Goal: Task Accomplishment & Management: Complete application form

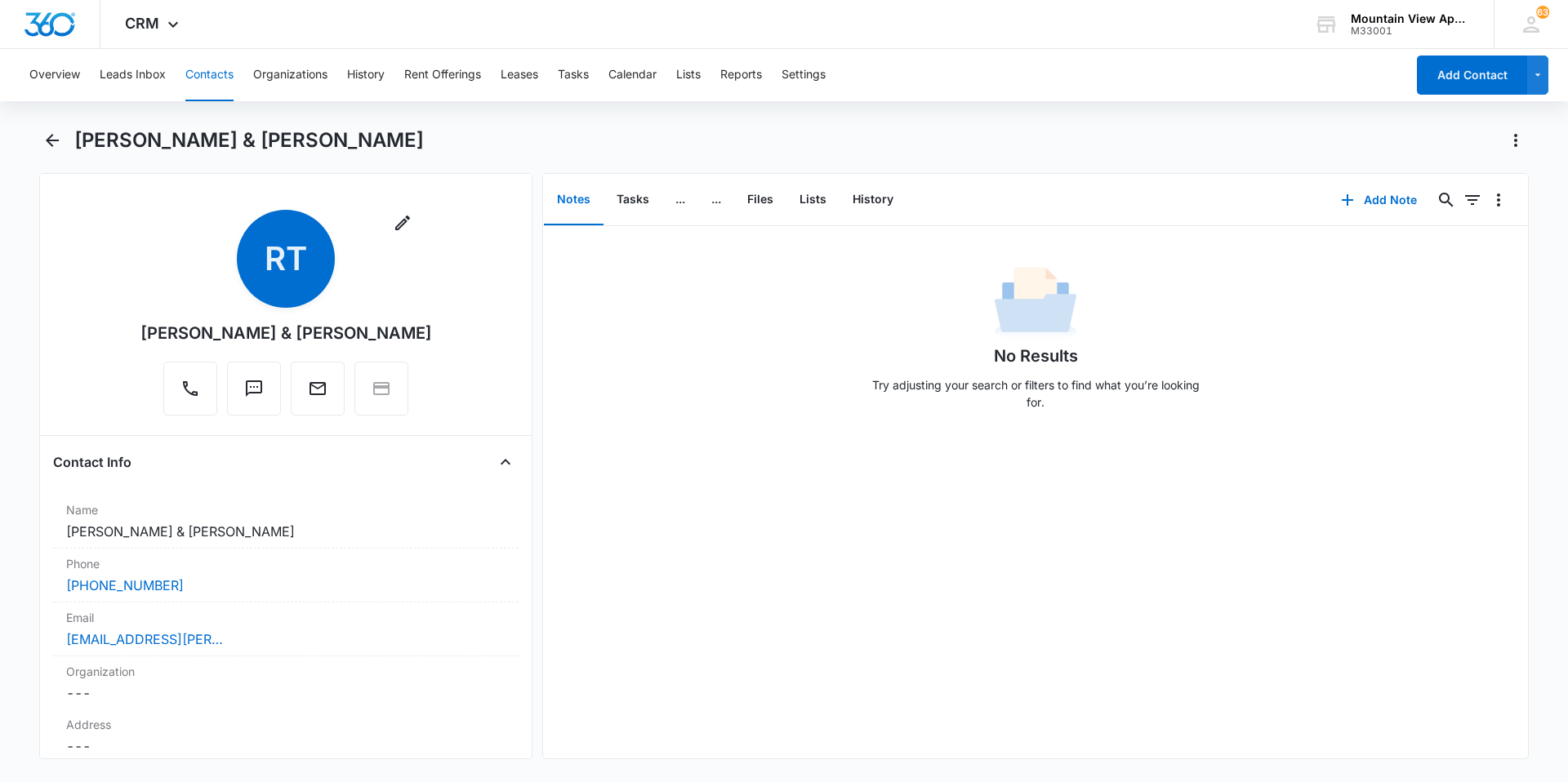
scroll to position [1306, 0]
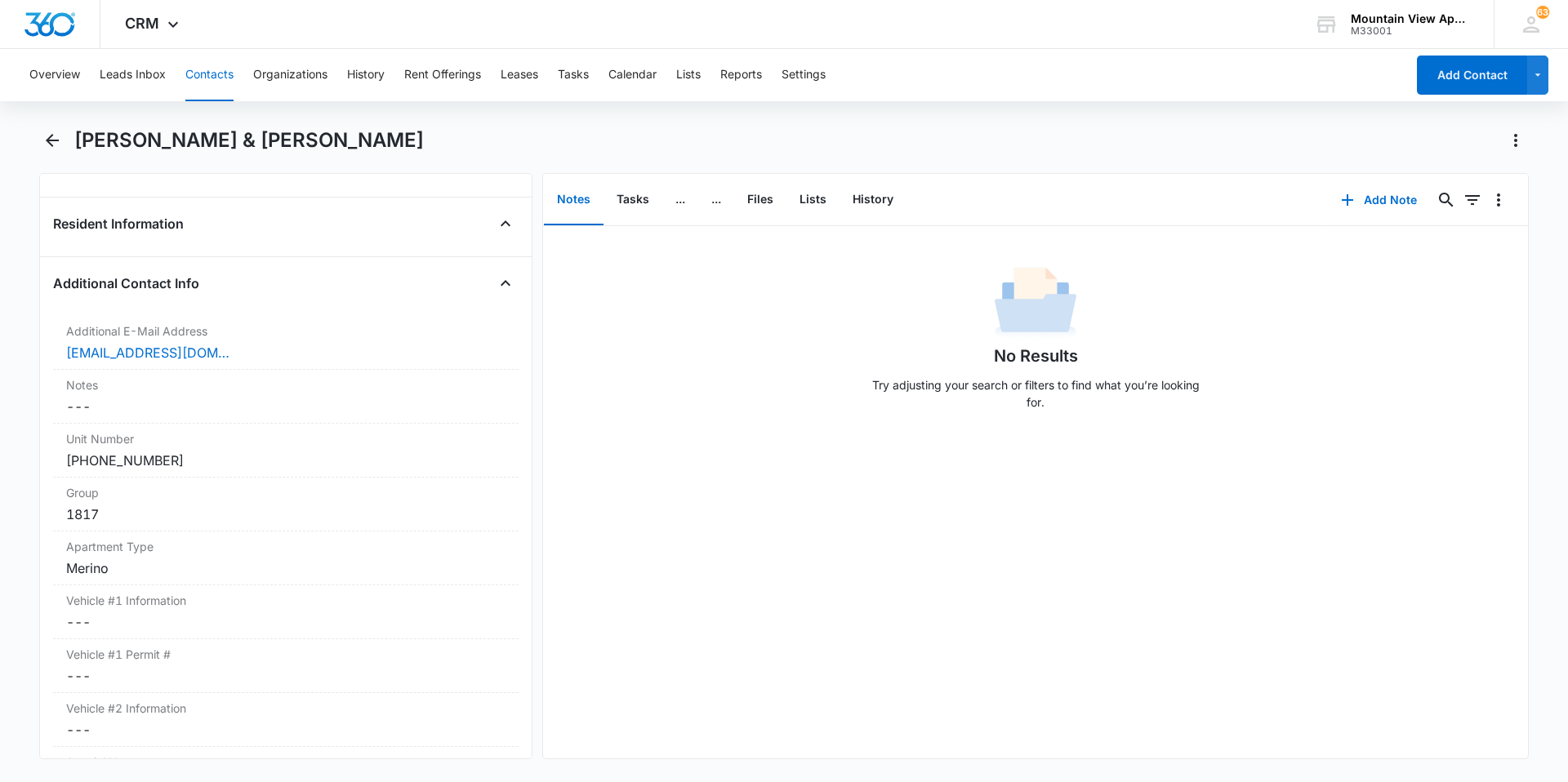
click at [194, 75] on button "Contacts" at bounding box center [209, 75] width 48 height 53
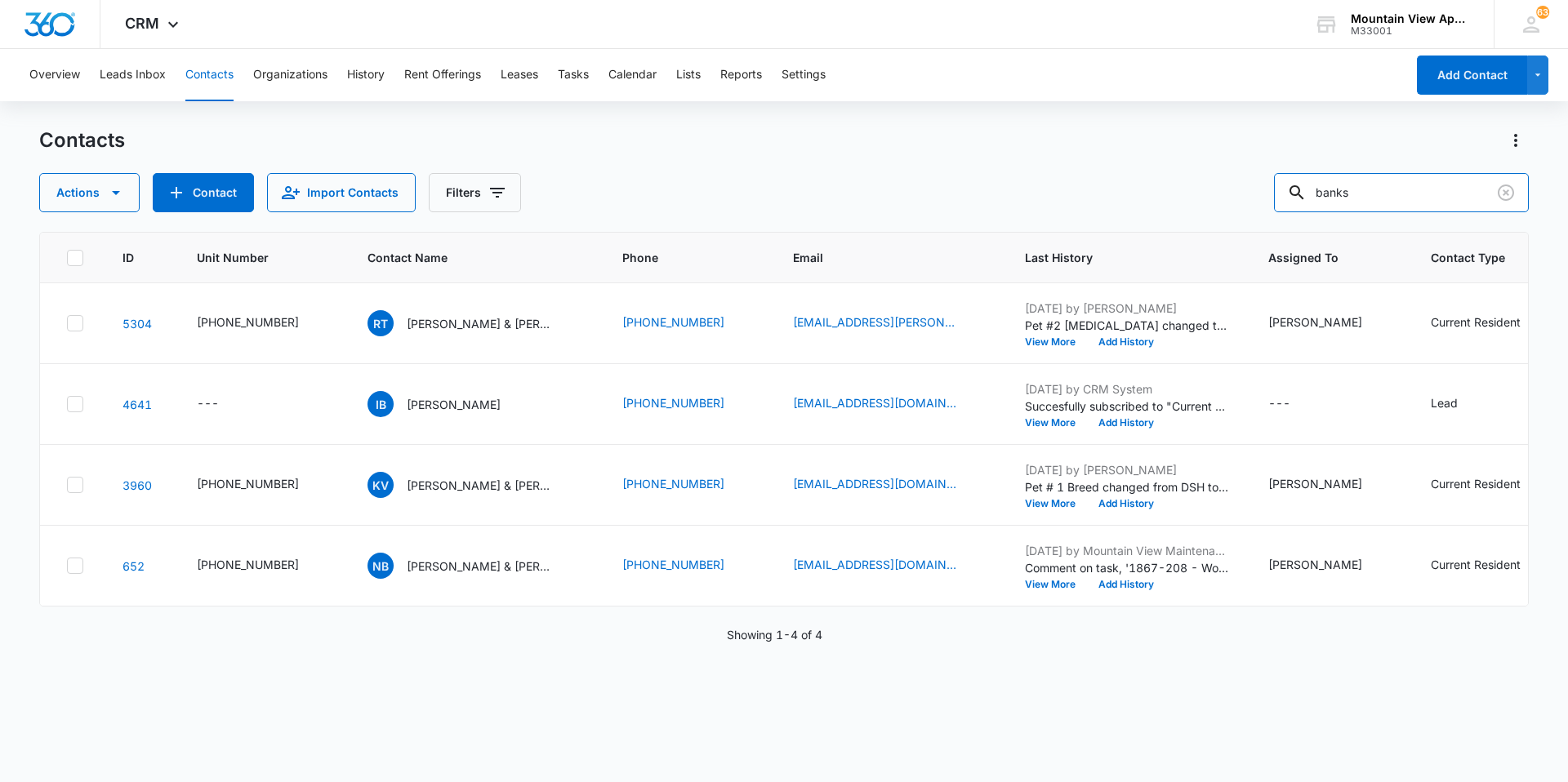
drag, startPoint x: 1212, startPoint y: 176, endPoint x: 512, endPoint y: 140, distance: 700.9
click at [507, 136] on div "Contacts Actions Contact Import Contacts Filters banks" at bounding box center [783, 169] width 1489 height 85
type input "hall"
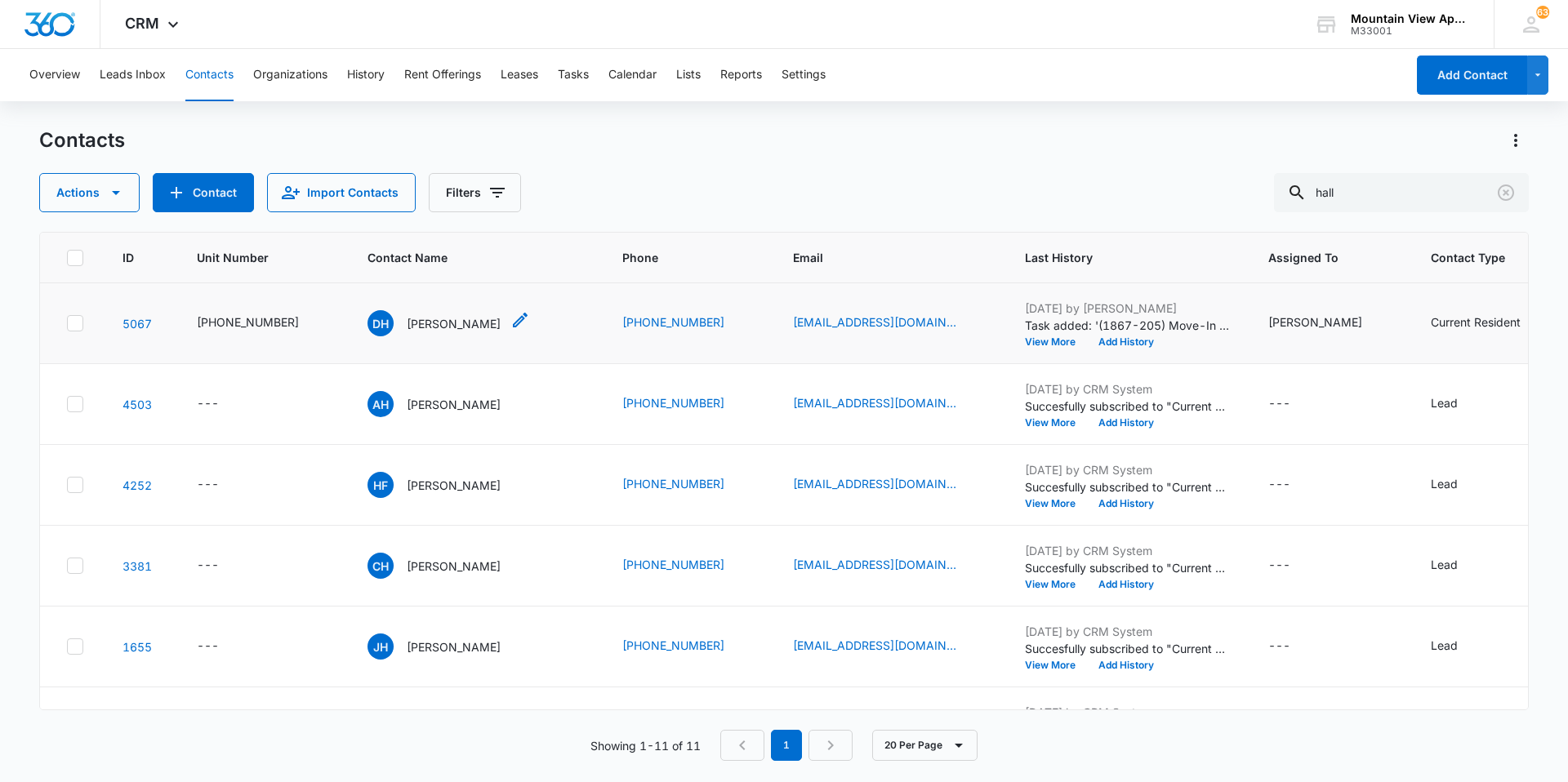
click at [421, 325] on p "[PERSON_NAME]" at bounding box center [454, 323] width 94 height 17
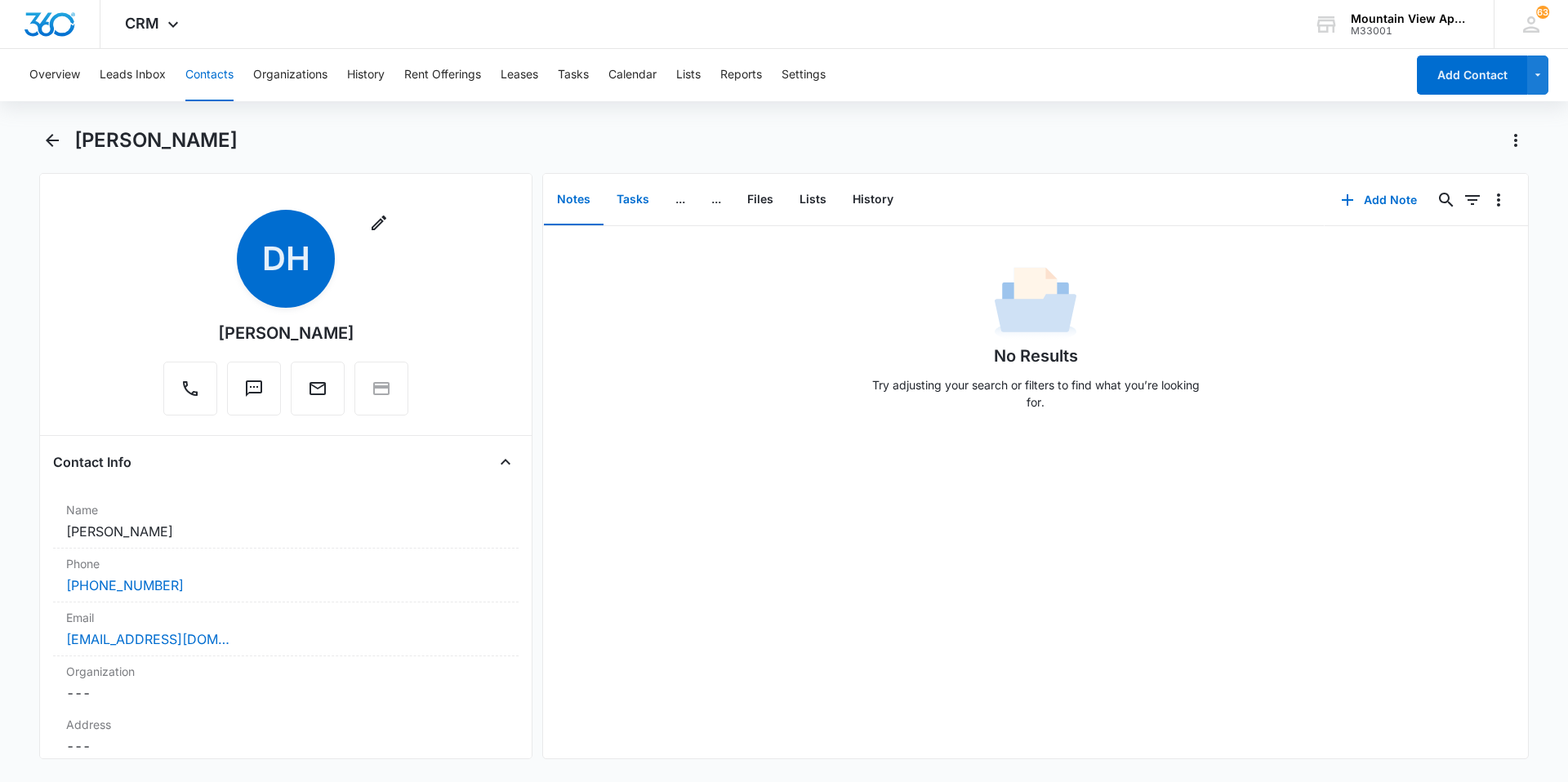
click at [641, 202] on button "Tasks" at bounding box center [633, 200] width 59 height 51
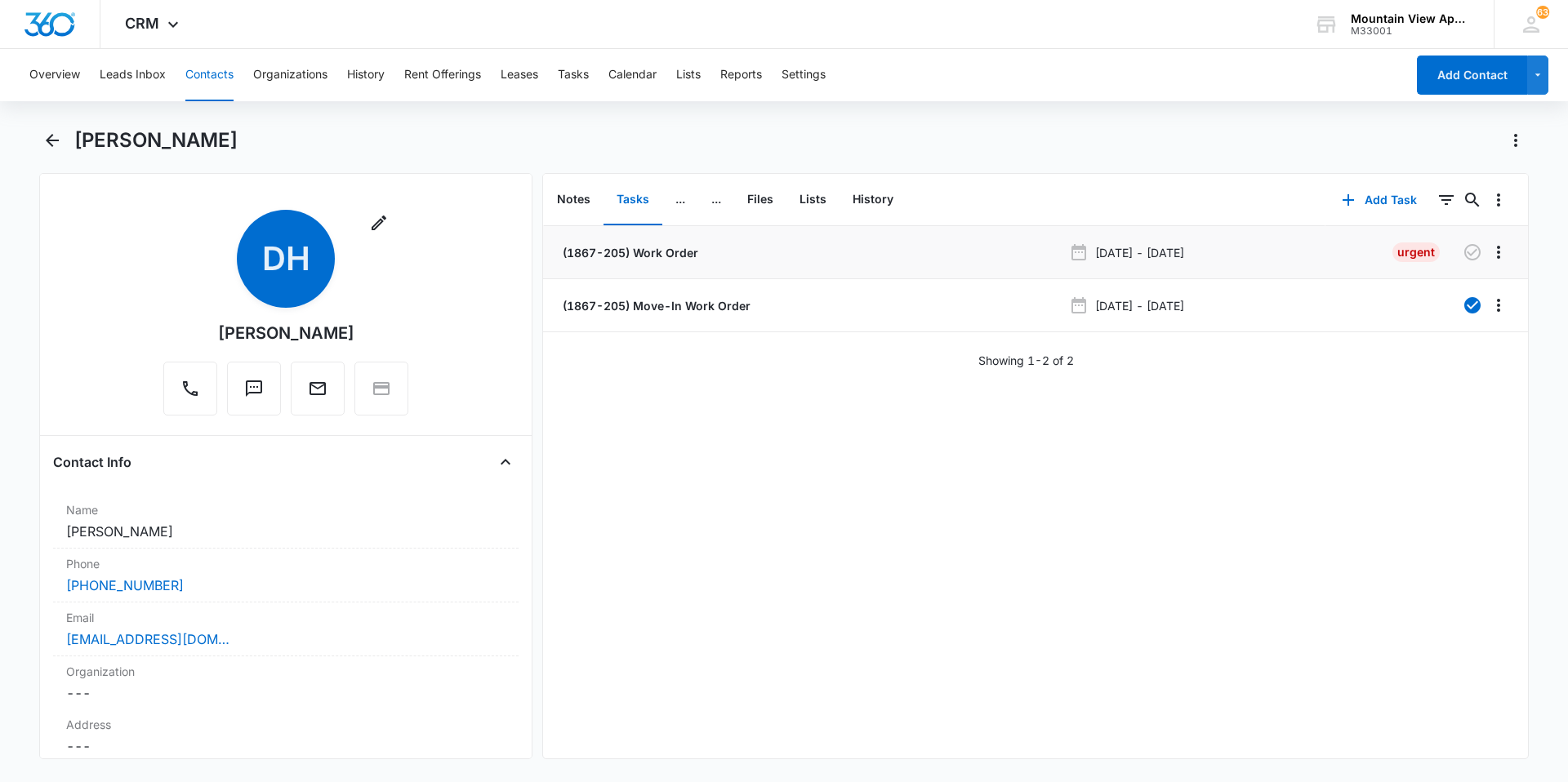
click at [632, 252] on p "(1867-205) Work Order" at bounding box center [629, 252] width 139 height 17
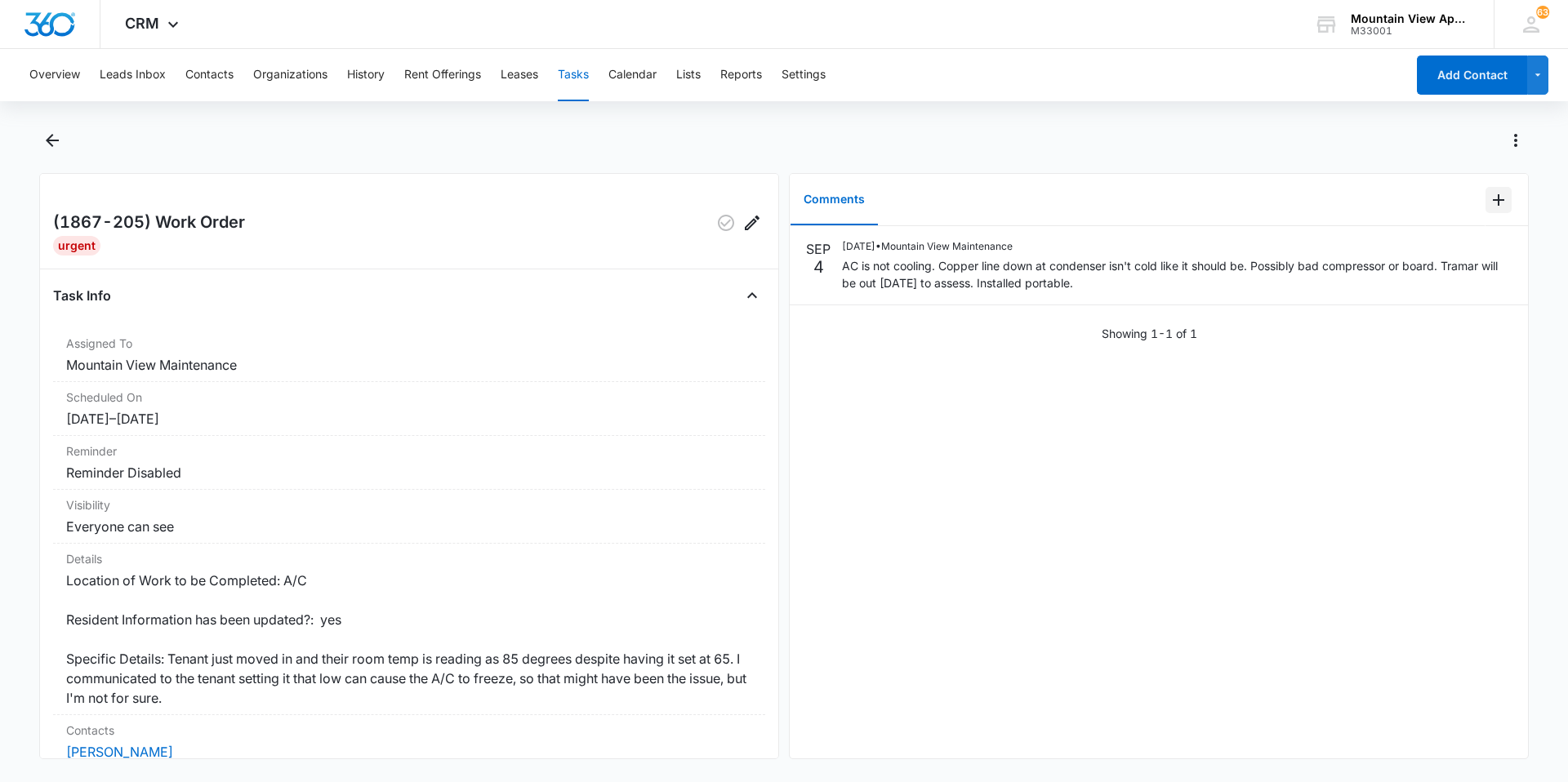
click at [1488, 204] on icon "Add Comment" at bounding box center [1498, 200] width 20 height 20
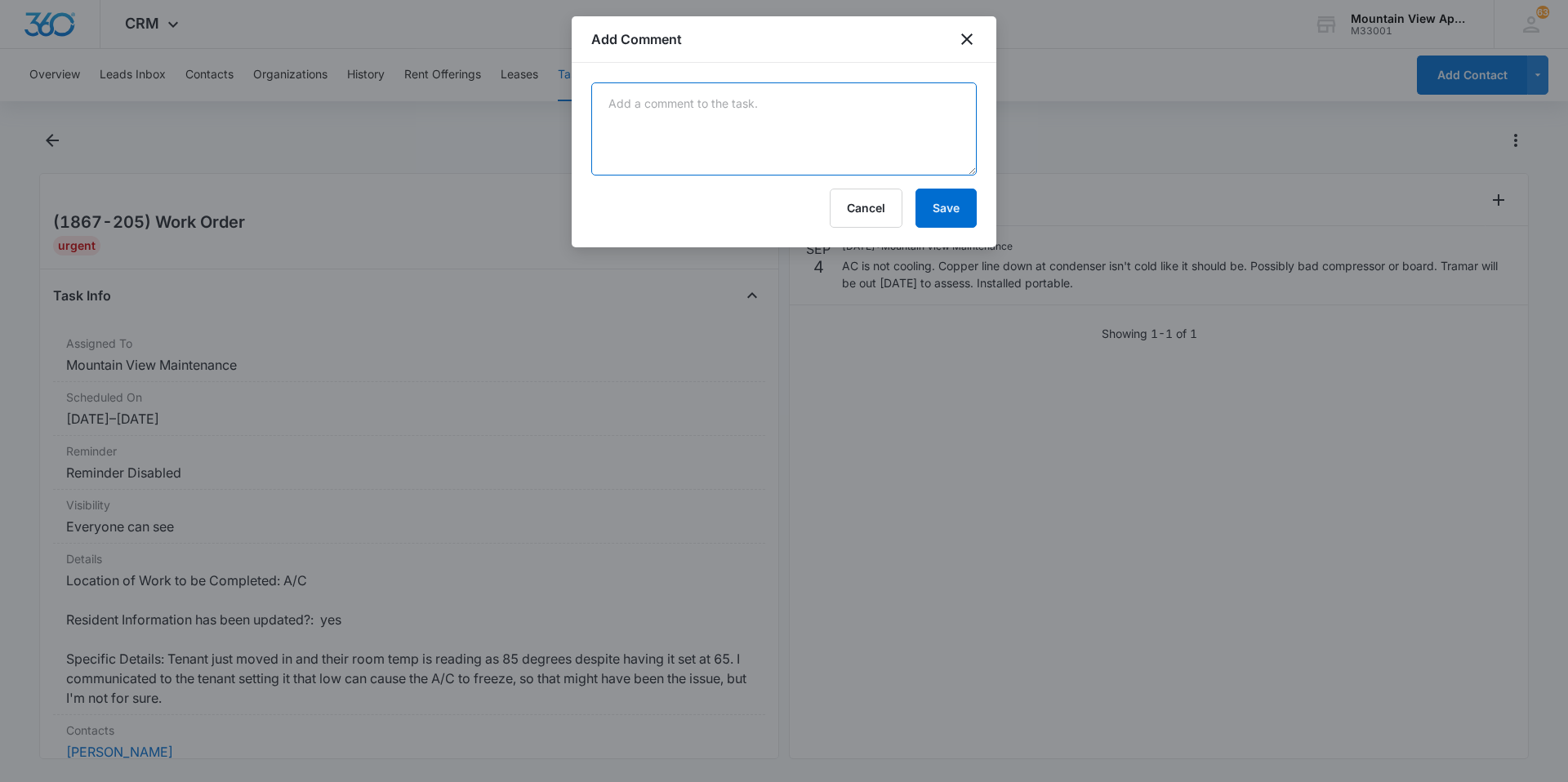
click at [766, 104] on textarea at bounding box center [783, 129] width 385 height 94
click at [932, 122] on textarea "[PERSON_NAME] said the compressor is bad, so they need a new one. They did cont…" at bounding box center [783, 129] width 385 height 94
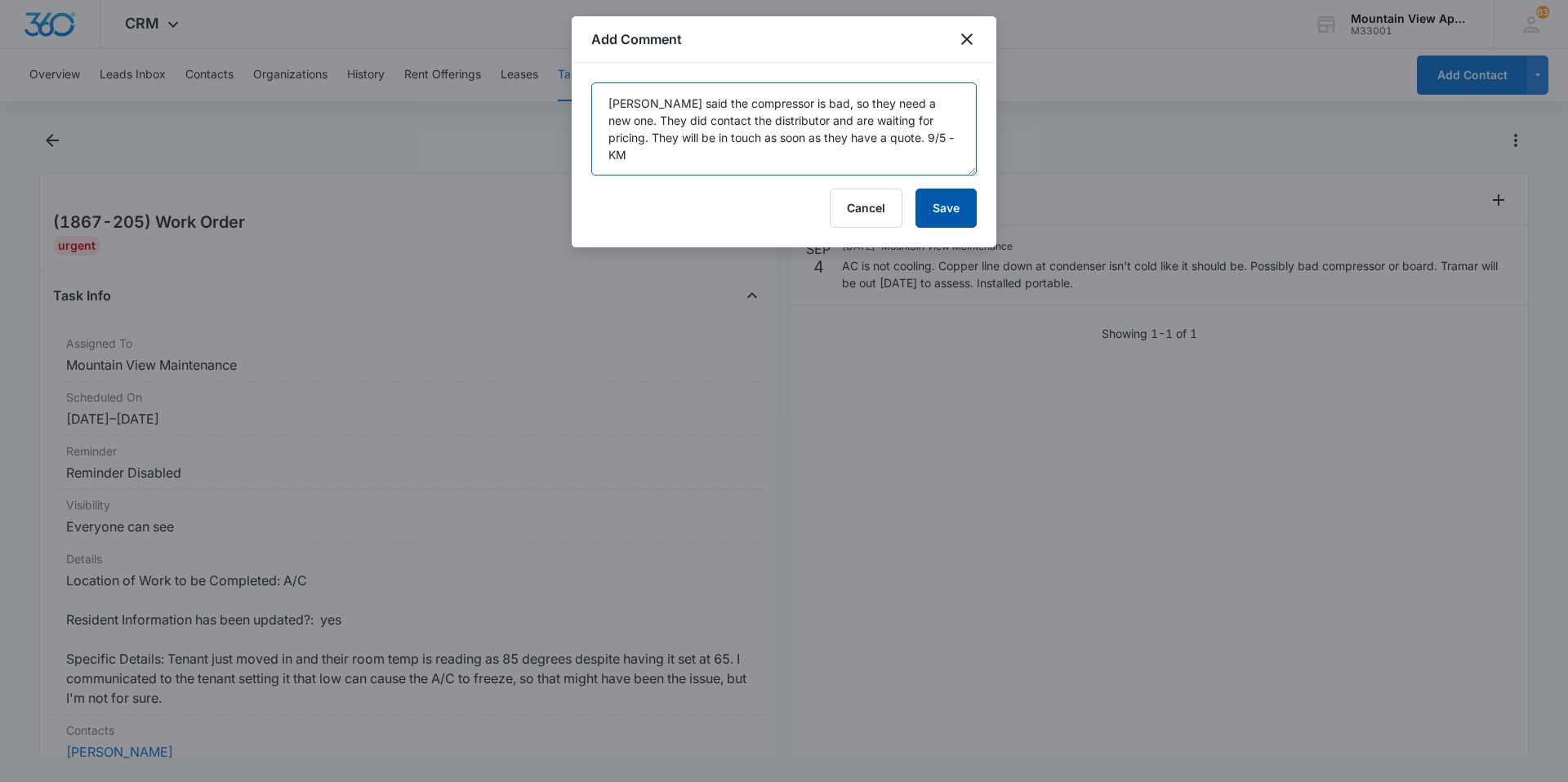
type textarea "[PERSON_NAME] said the compressor is bad, so they need a new one. They did cont…"
click at [961, 209] on button "Save" at bounding box center [946, 208] width 62 height 39
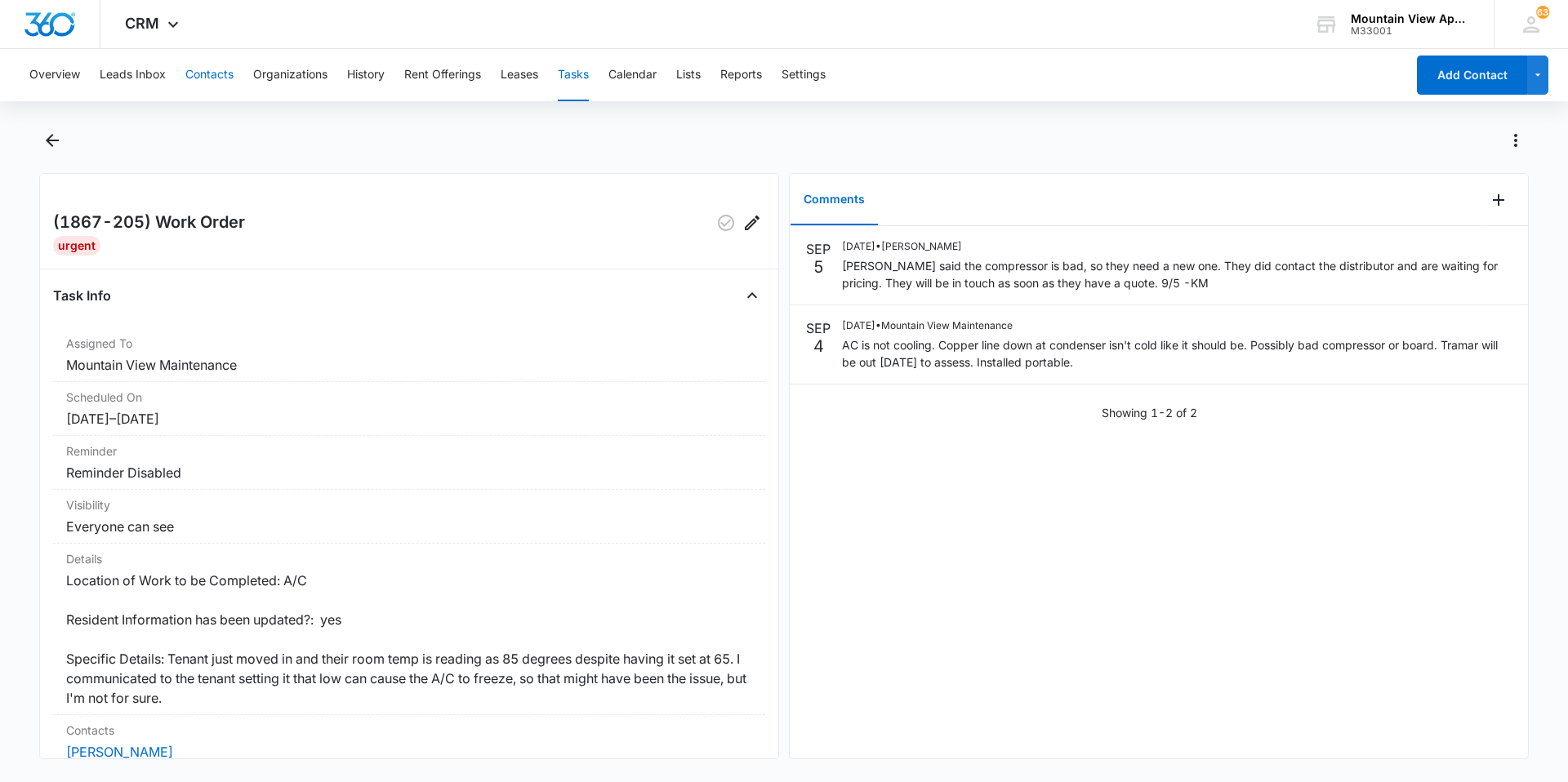
click at [226, 75] on button "Contacts" at bounding box center [209, 75] width 48 height 53
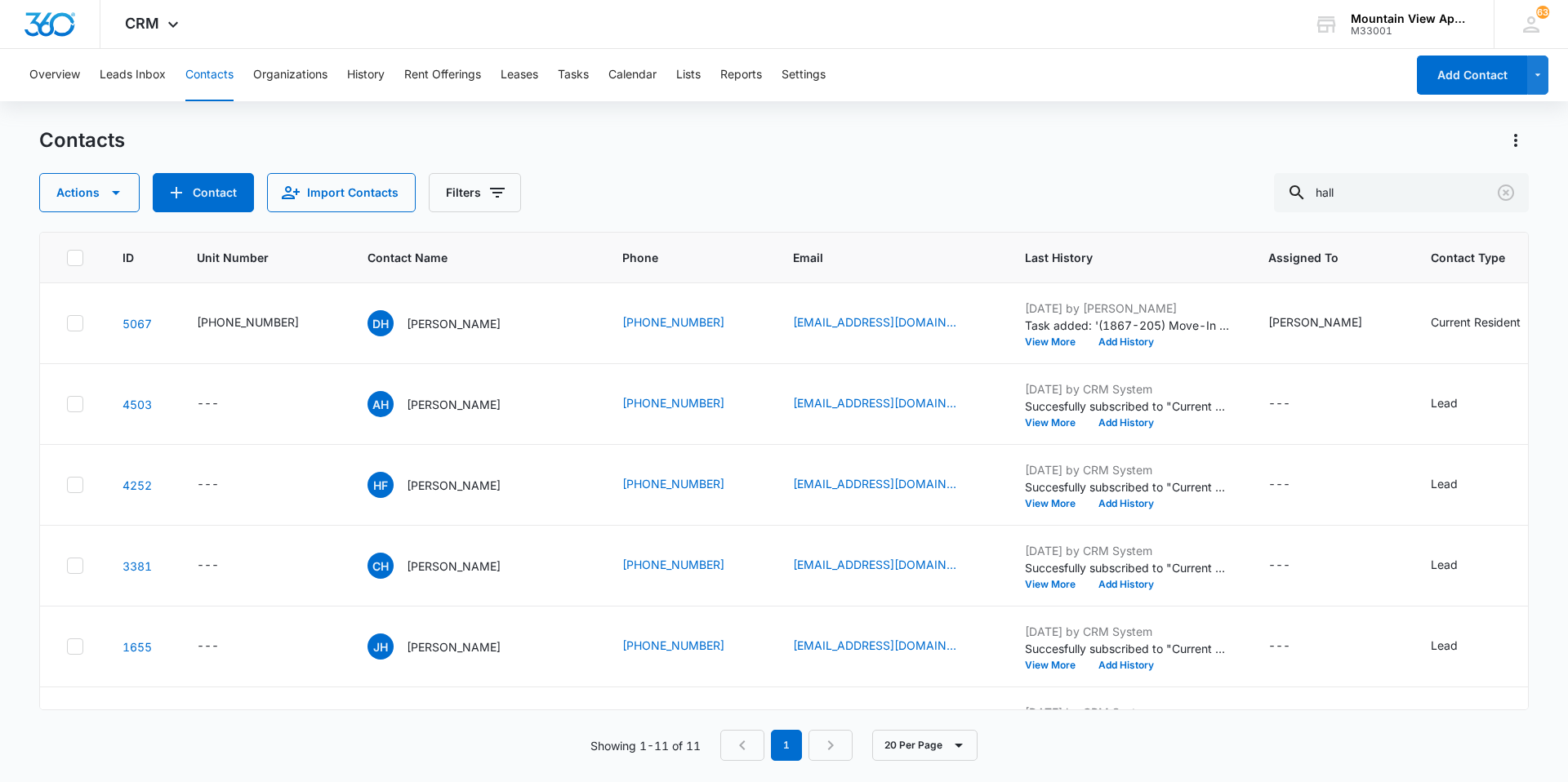
click at [217, 76] on button "Contacts" at bounding box center [209, 75] width 48 height 53
click at [1379, 198] on input "hall" at bounding box center [1401, 192] width 255 height 39
drag, startPoint x: 1392, startPoint y: 199, endPoint x: 1231, endPoint y: 186, distance: 161.5
click at [1231, 186] on div "Actions Contact Import Contacts Filters hall" at bounding box center [783, 192] width 1489 height 39
type input "mamian"
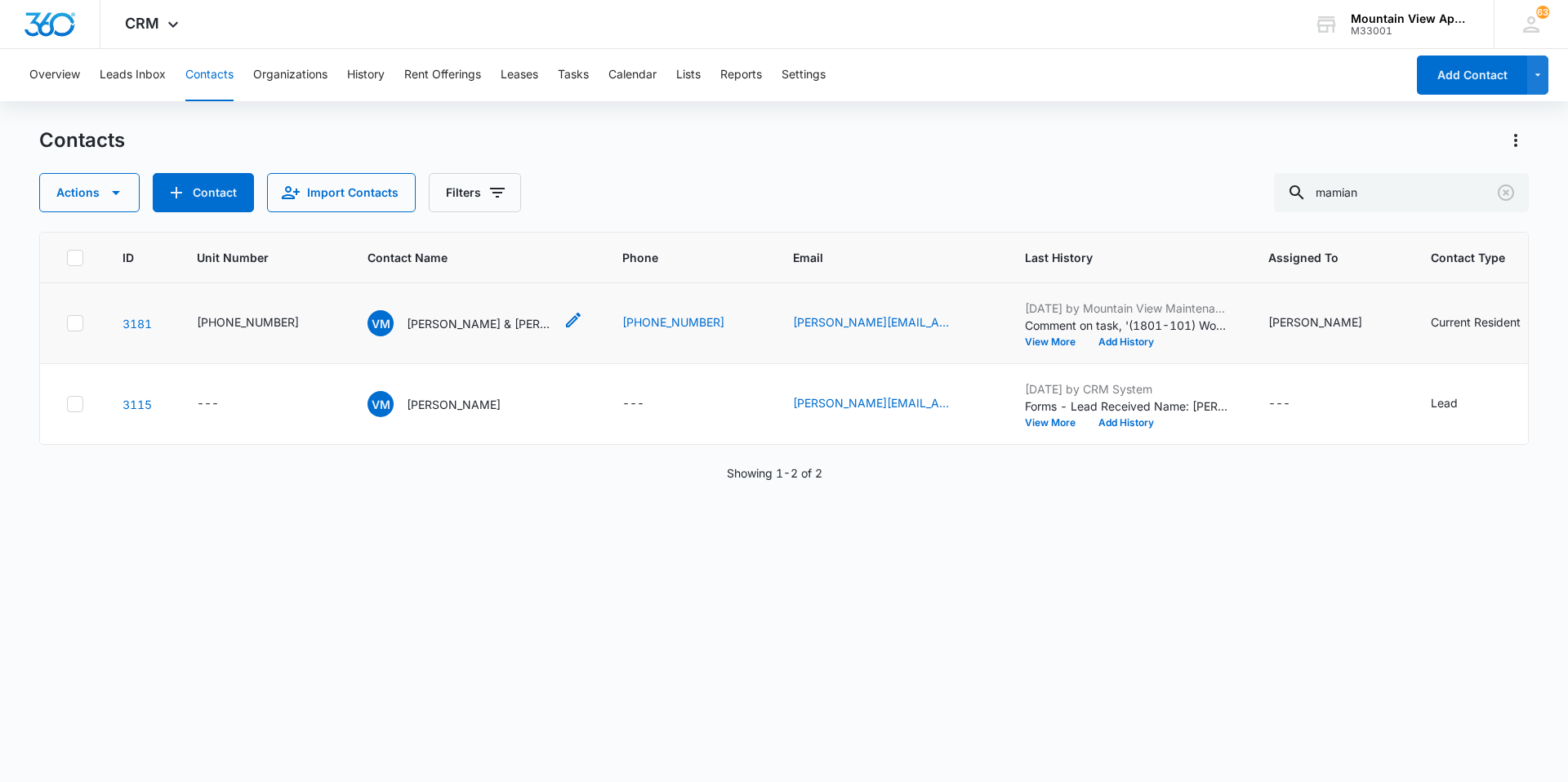
click at [456, 315] on p "[PERSON_NAME] & [PERSON_NAME]" at bounding box center [481, 323] width 147 height 17
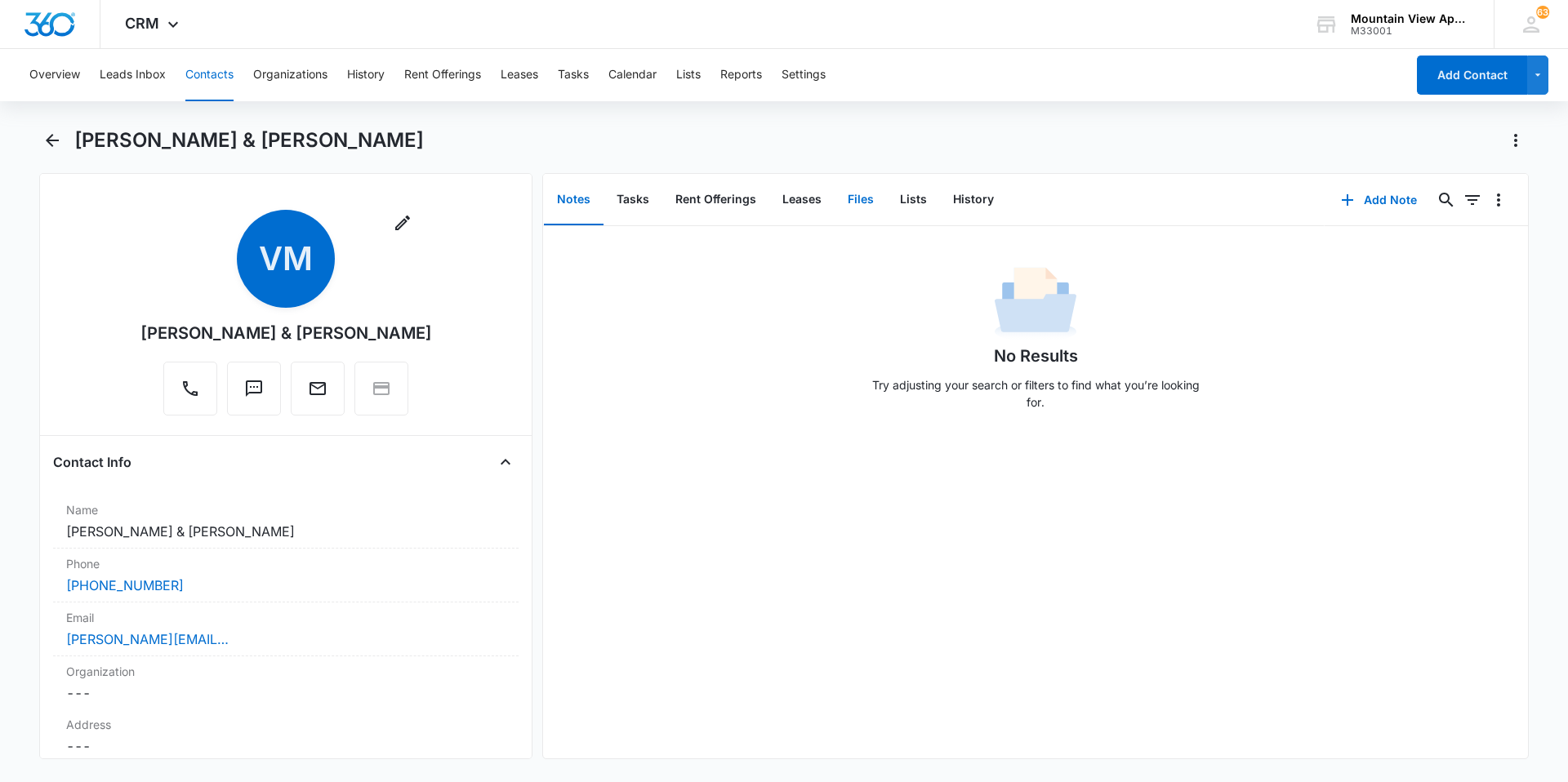
click at [865, 195] on button "Files" at bounding box center [861, 200] width 53 height 51
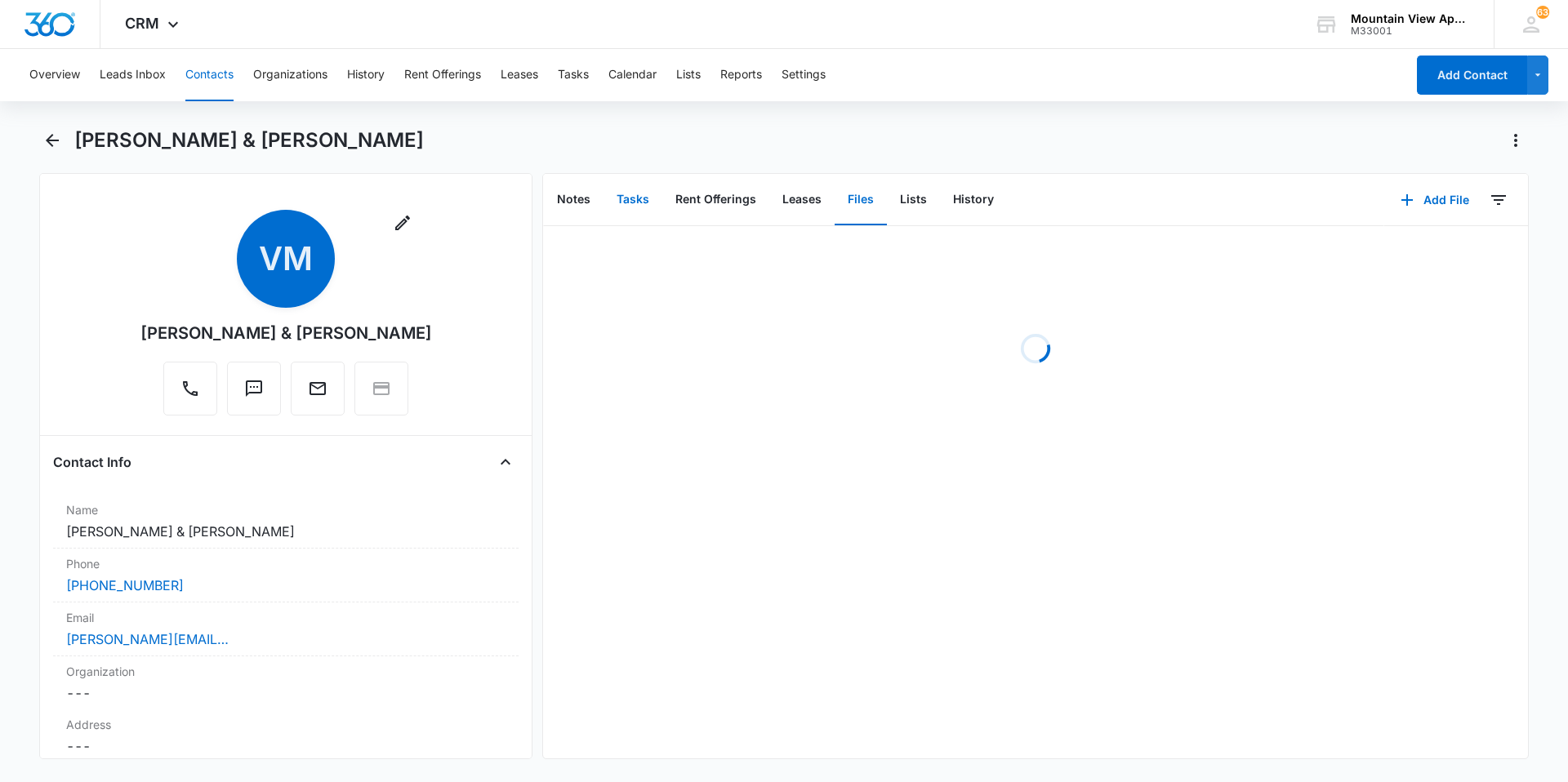
click at [636, 199] on button "Tasks" at bounding box center [633, 200] width 59 height 51
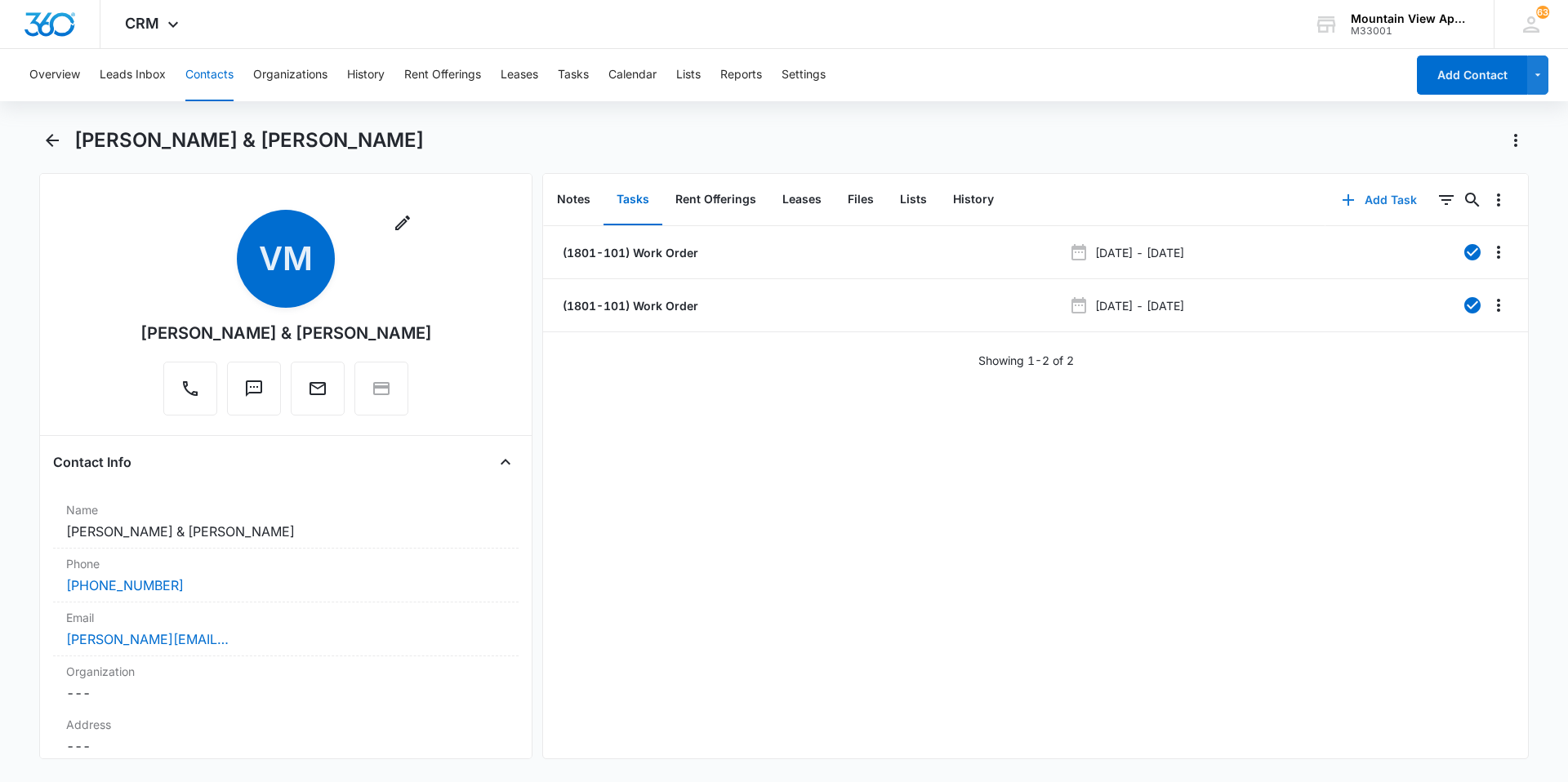
click at [1356, 210] on button "Add Task" at bounding box center [1379, 199] width 107 height 39
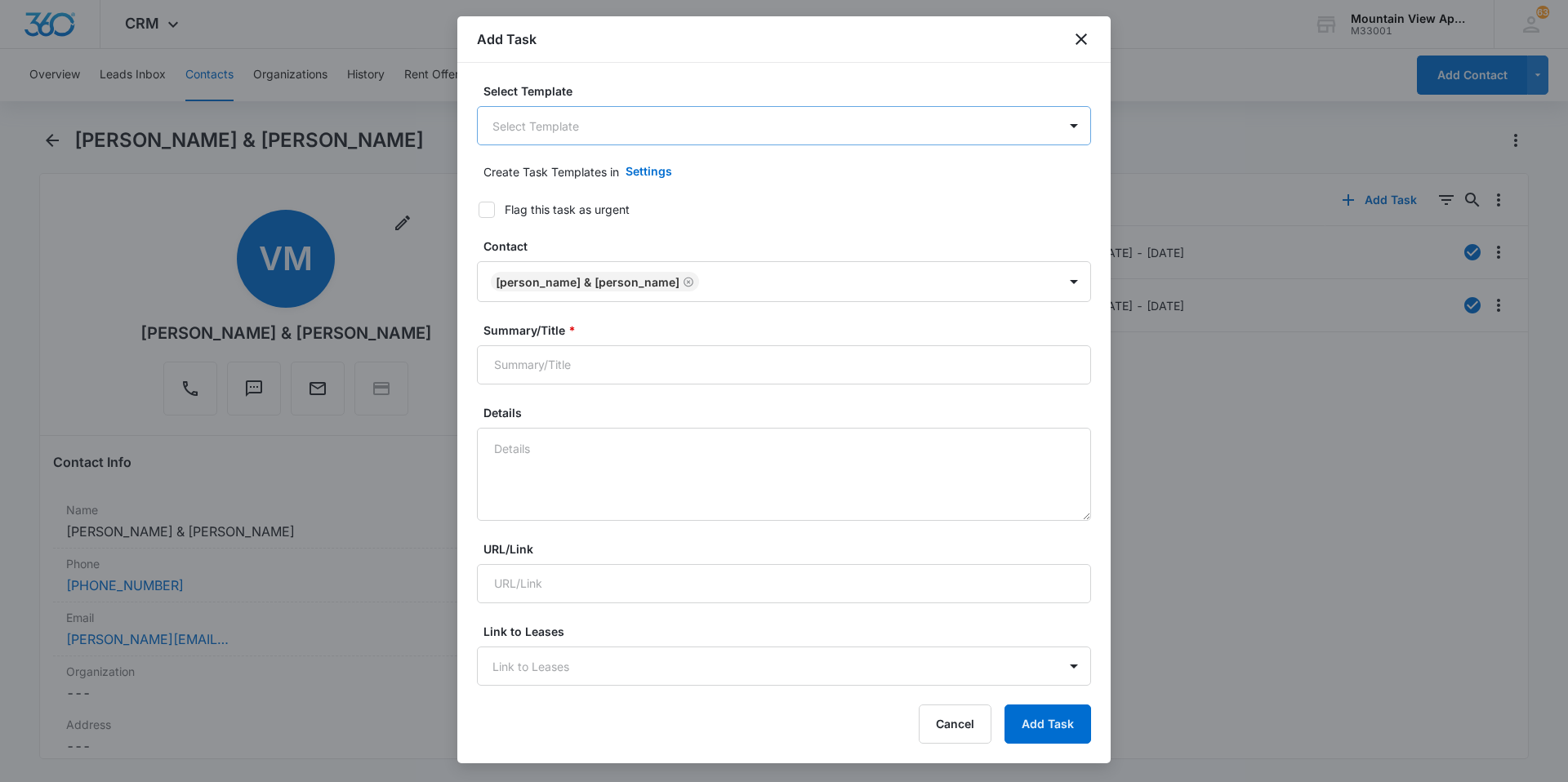
click at [701, 138] on body "CRM Apps Reputation Websites Forms CRM Email Social Content Ads Intelligence Fi…" at bounding box center [784, 391] width 1568 height 782
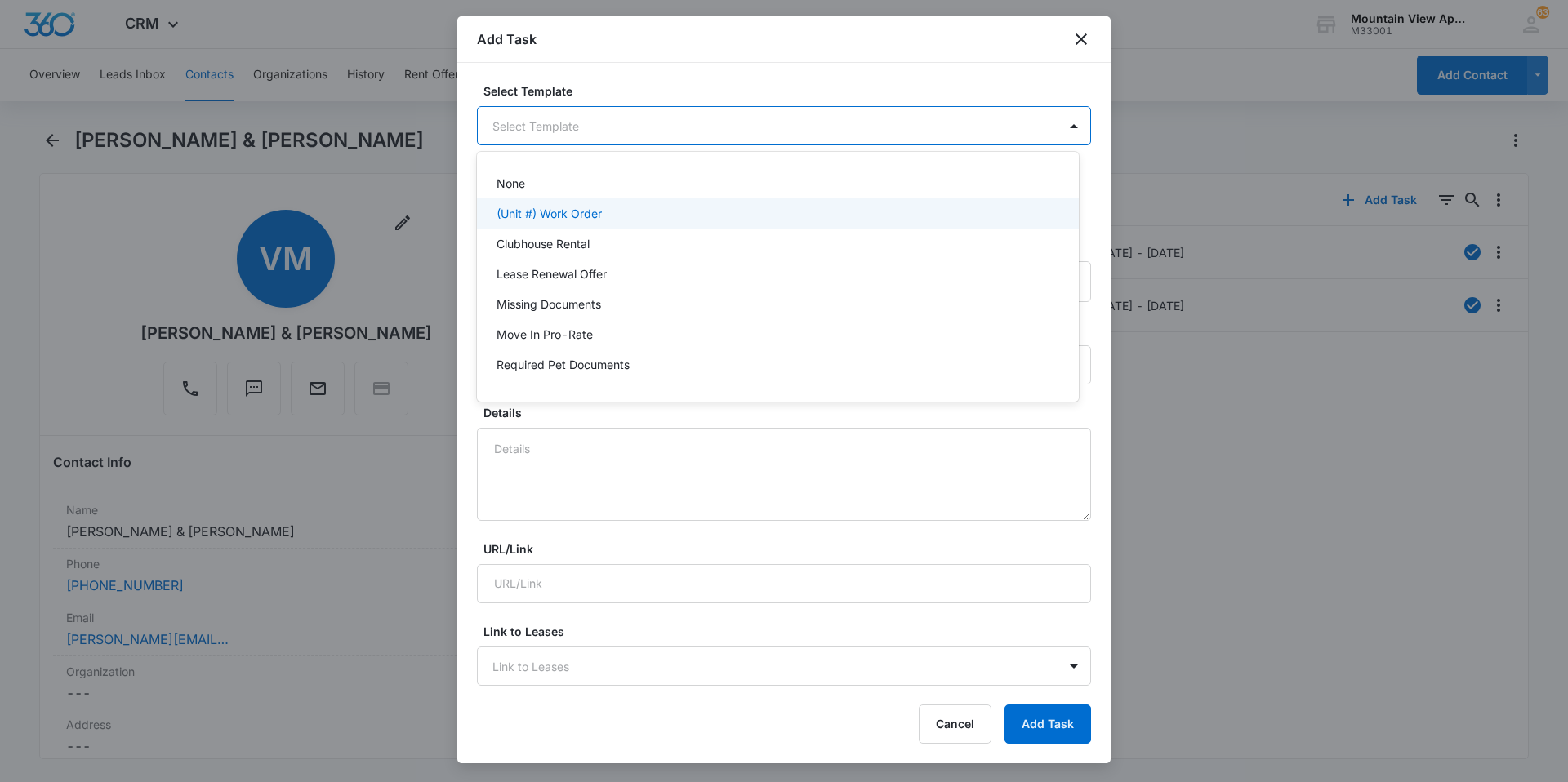
click at [608, 210] on div "(Unit #) Work Order" at bounding box center [776, 213] width 559 height 17
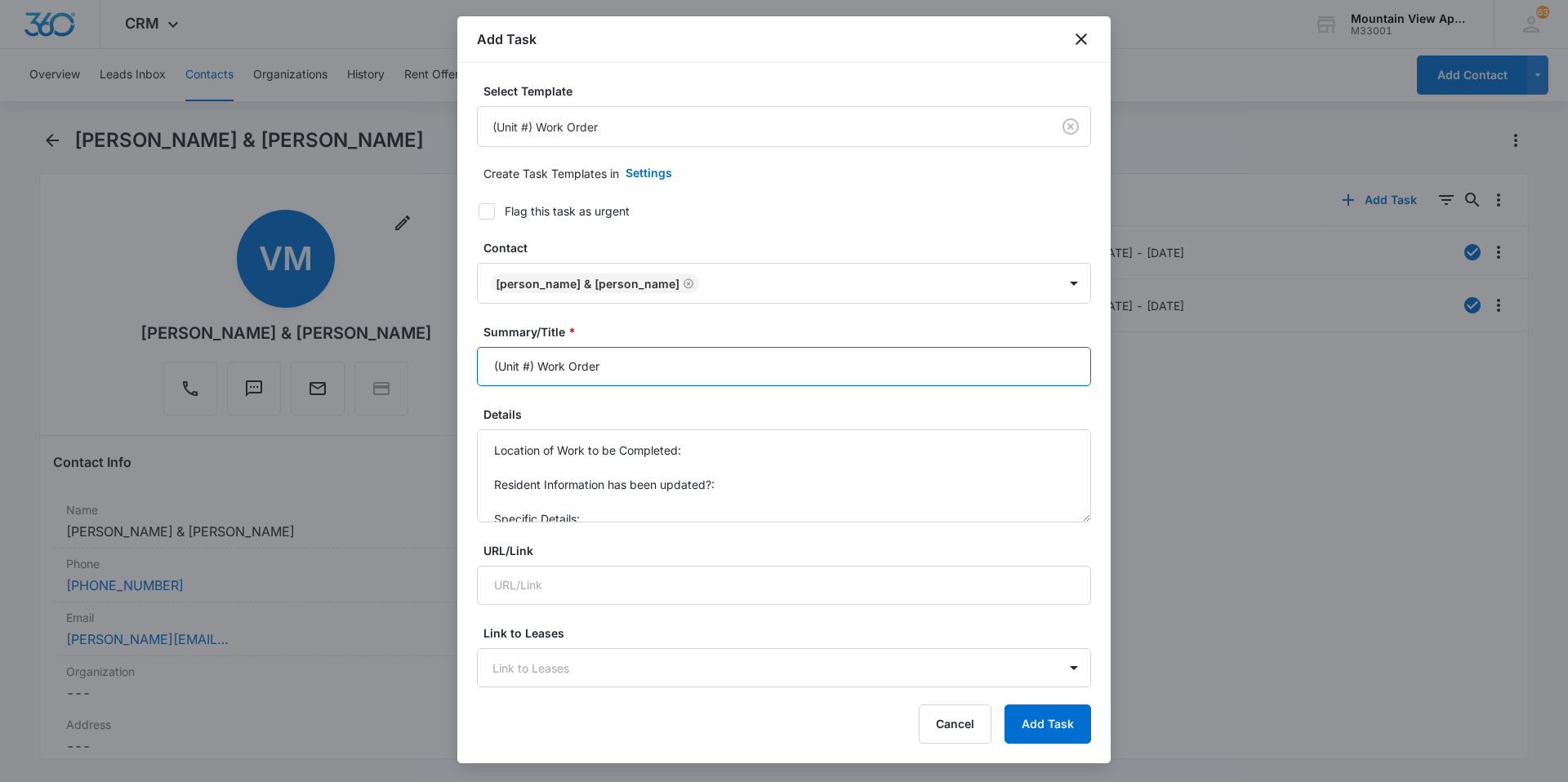
click at [526, 367] on input "(Unit #) Work Order" at bounding box center [783, 366] width 614 height 39
type input "(1801-101) Work Order"
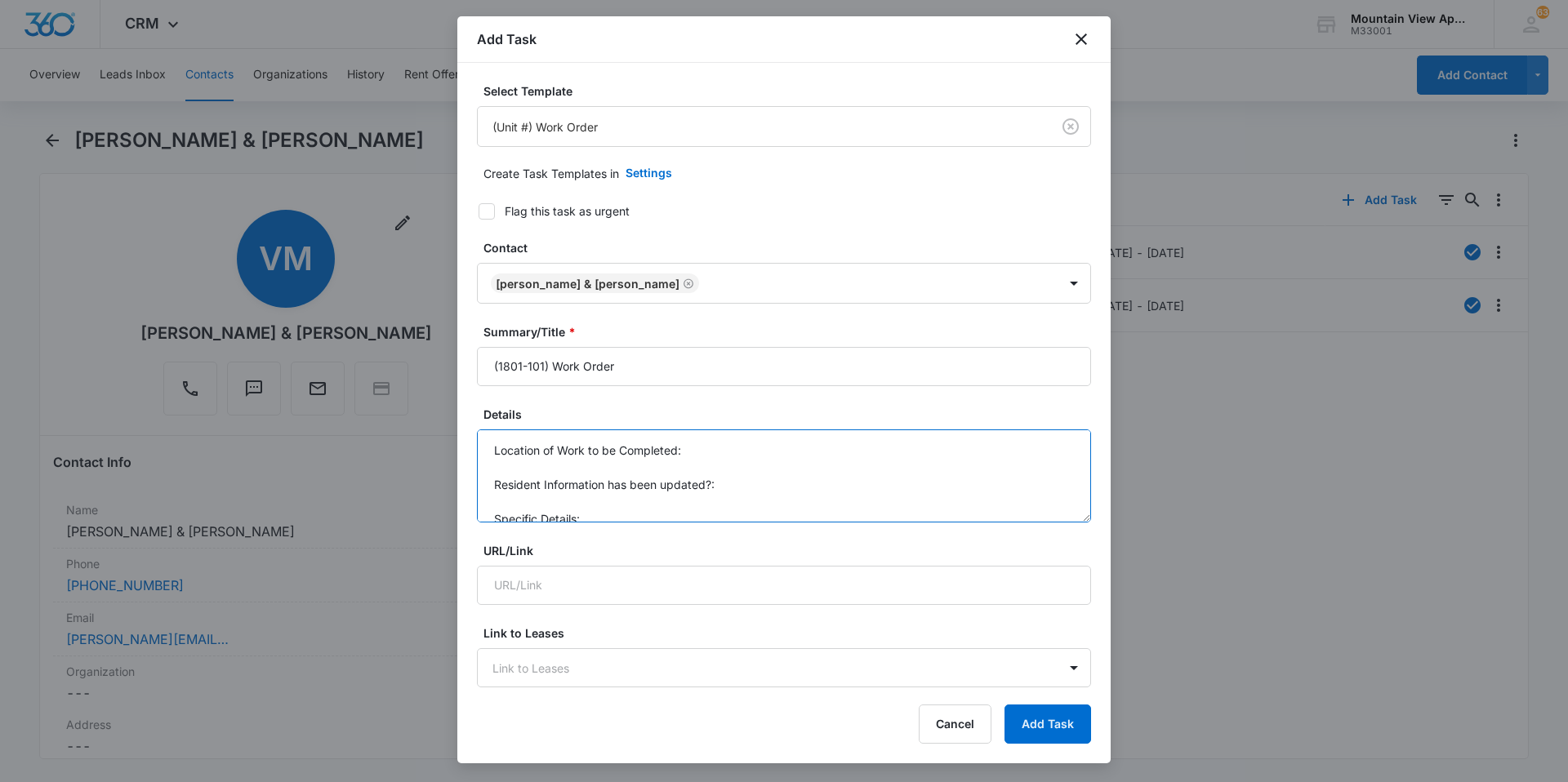
click at [699, 445] on textarea "Location of Work to be Completed: Resident Information has been updated?: Speci…" at bounding box center [783, 477] width 614 height 94
click at [745, 476] on textarea "Location of Work to be Completed: 1801-101 Resident Information has been update…" at bounding box center [783, 477] width 614 height 94
type textarea "Location of Work to be Completed: 1801-101 Specific Details:"
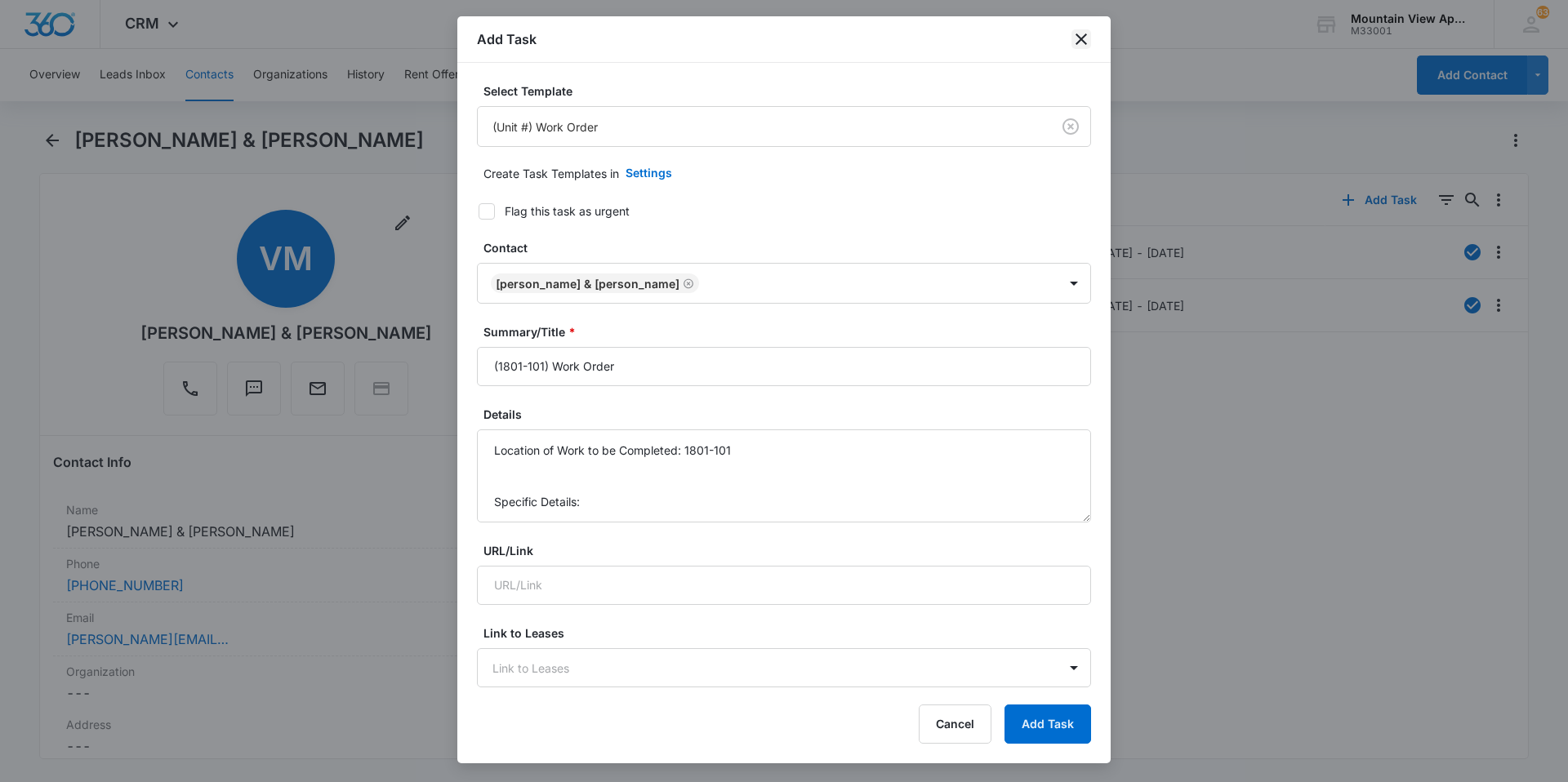
click at [1075, 33] on icon "close" at bounding box center [1081, 40] width 20 height 20
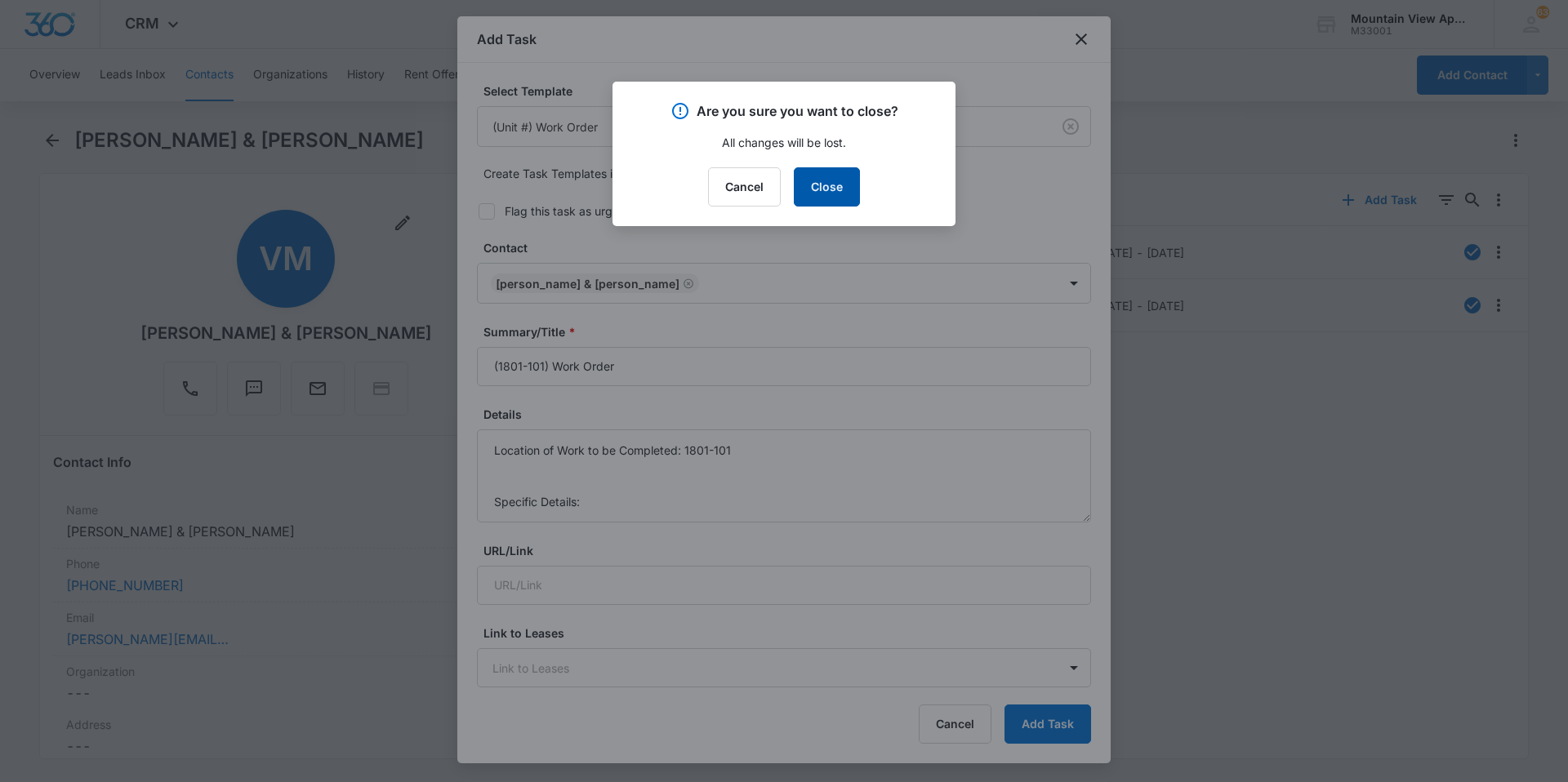
click at [827, 189] on button "Close" at bounding box center [827, 186] width 66 height 39
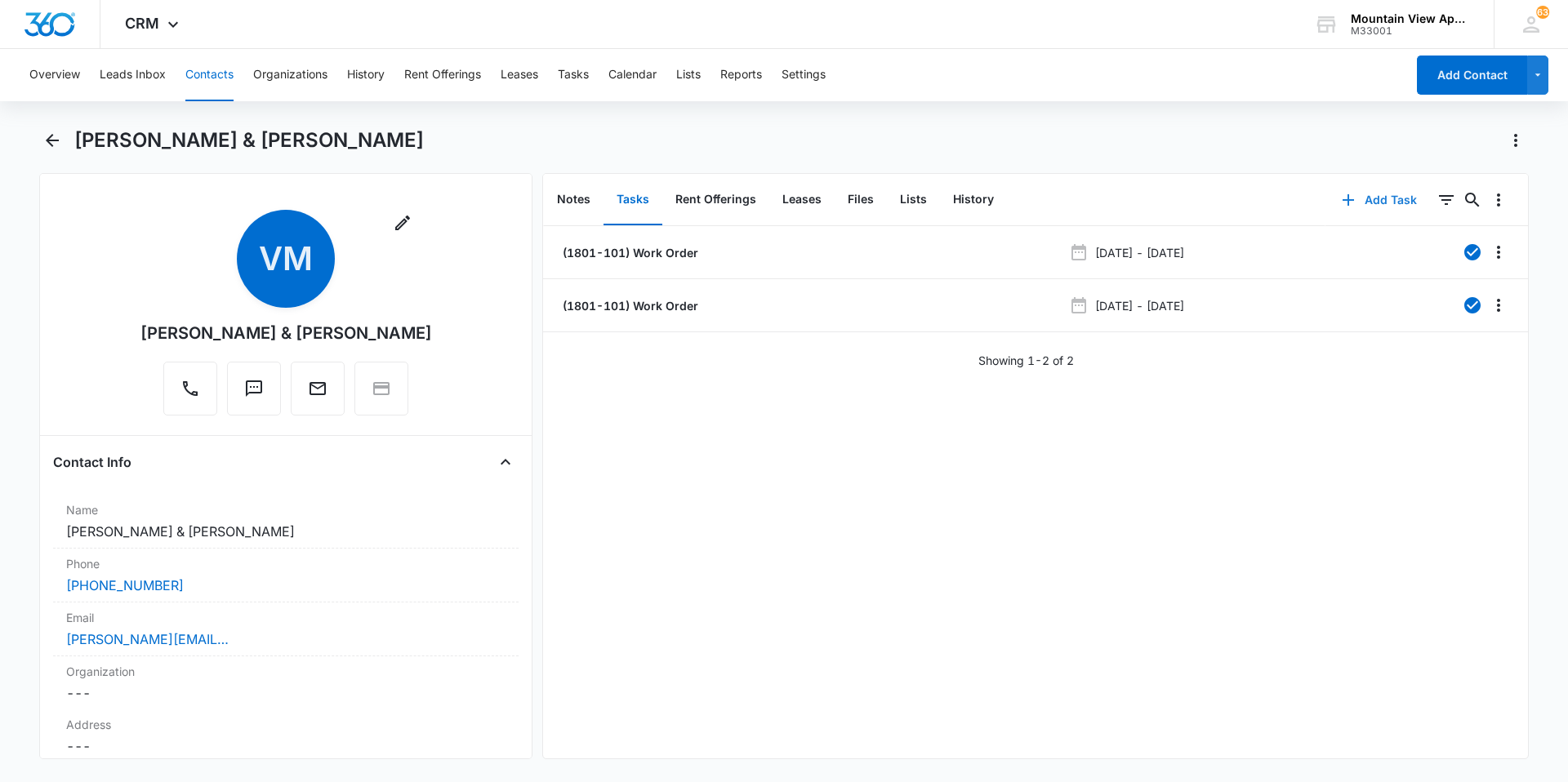
click at [1385, 209] on button "Add Task" at bounding box center [1379, 199] width 107 height 39
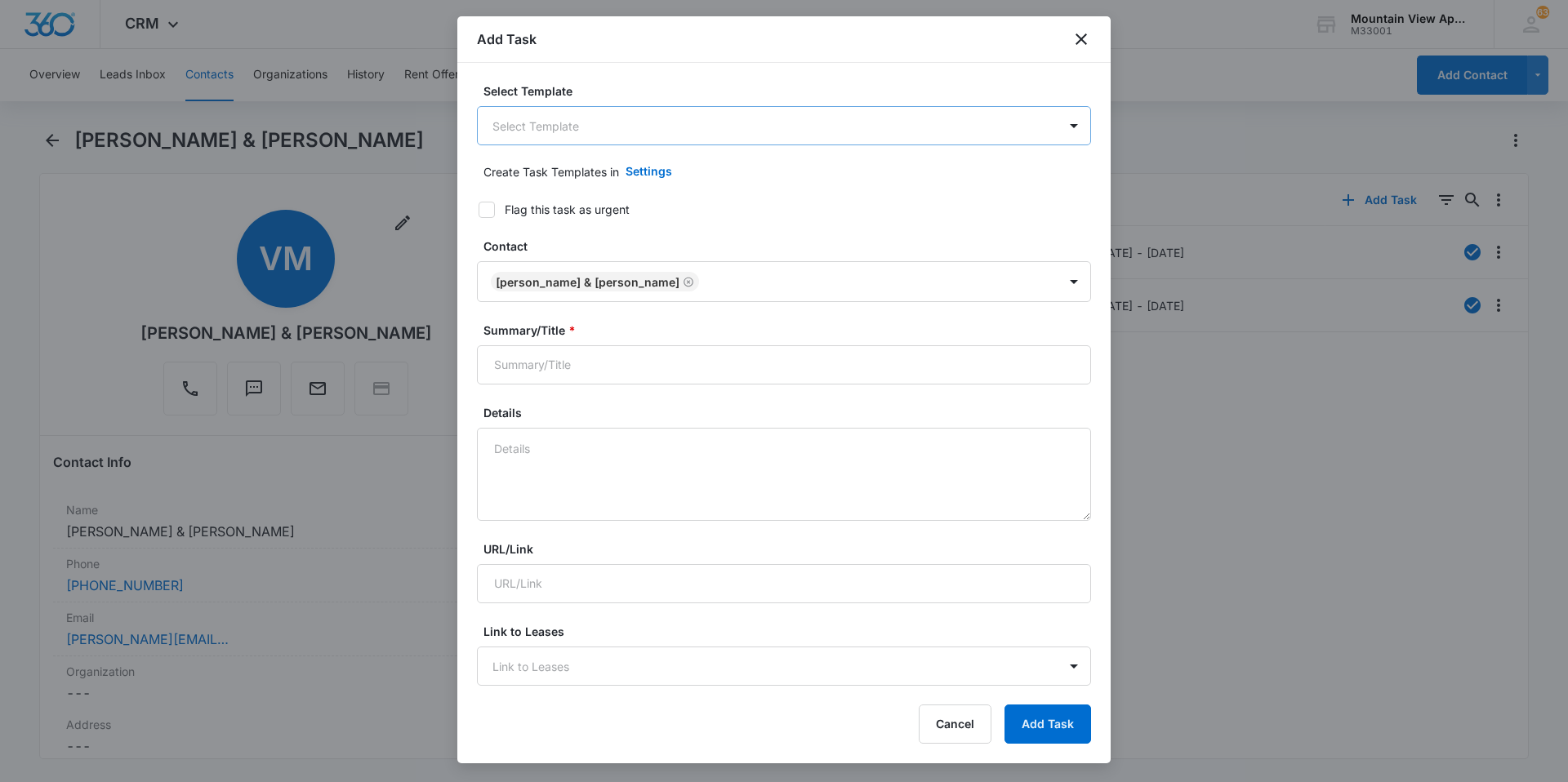
click at [629, 114] on body "CRM Apps Reputation Websites Forms CRM Email Social Content Ads Intelligence Fi…" at bounding box center [784, 391] width 1568 height 782
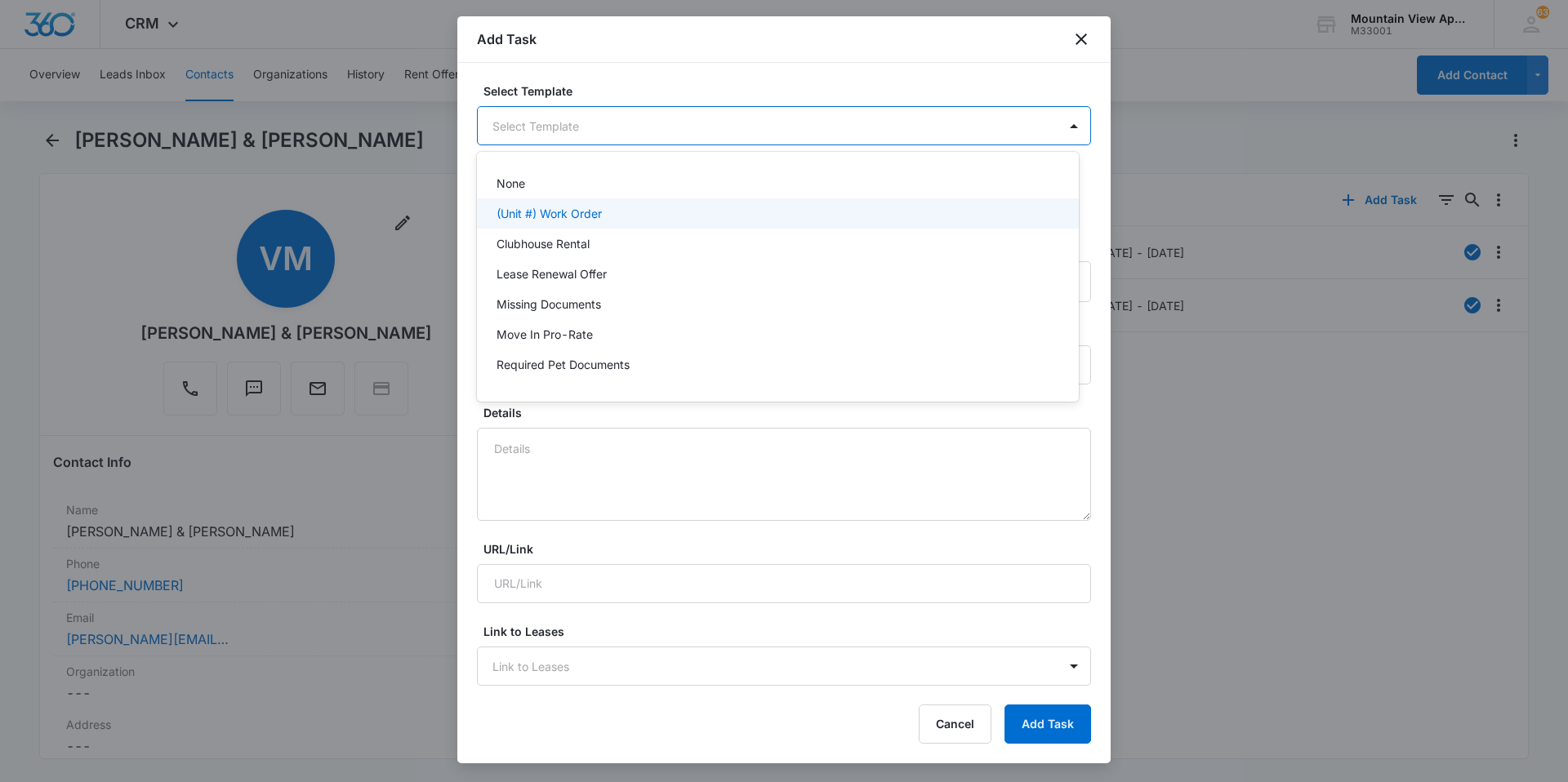
click at [574, 217] on p "(Unit #) Work Order" at bounding box center [549, 213] width 105 height 17
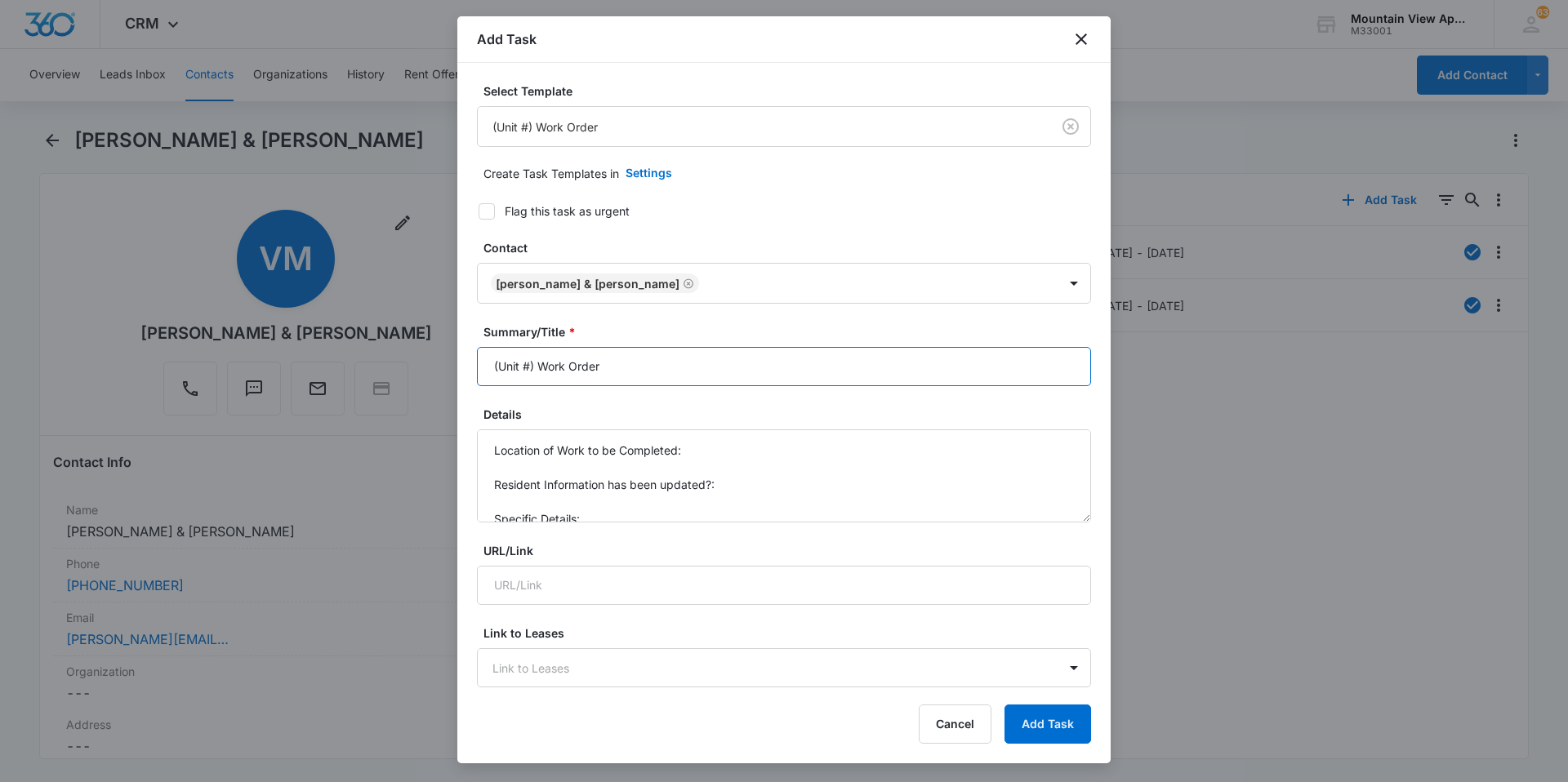
drag, startPoint x: 529, startPoint y: 364, endPoint x: 561, endPoint y: 361, distance: 32.1
click at [529, 364] on input "(Unit #) Work Order" at bounding box center [783, 366] width 614 height 39
type input "(1801-101) Work Order"
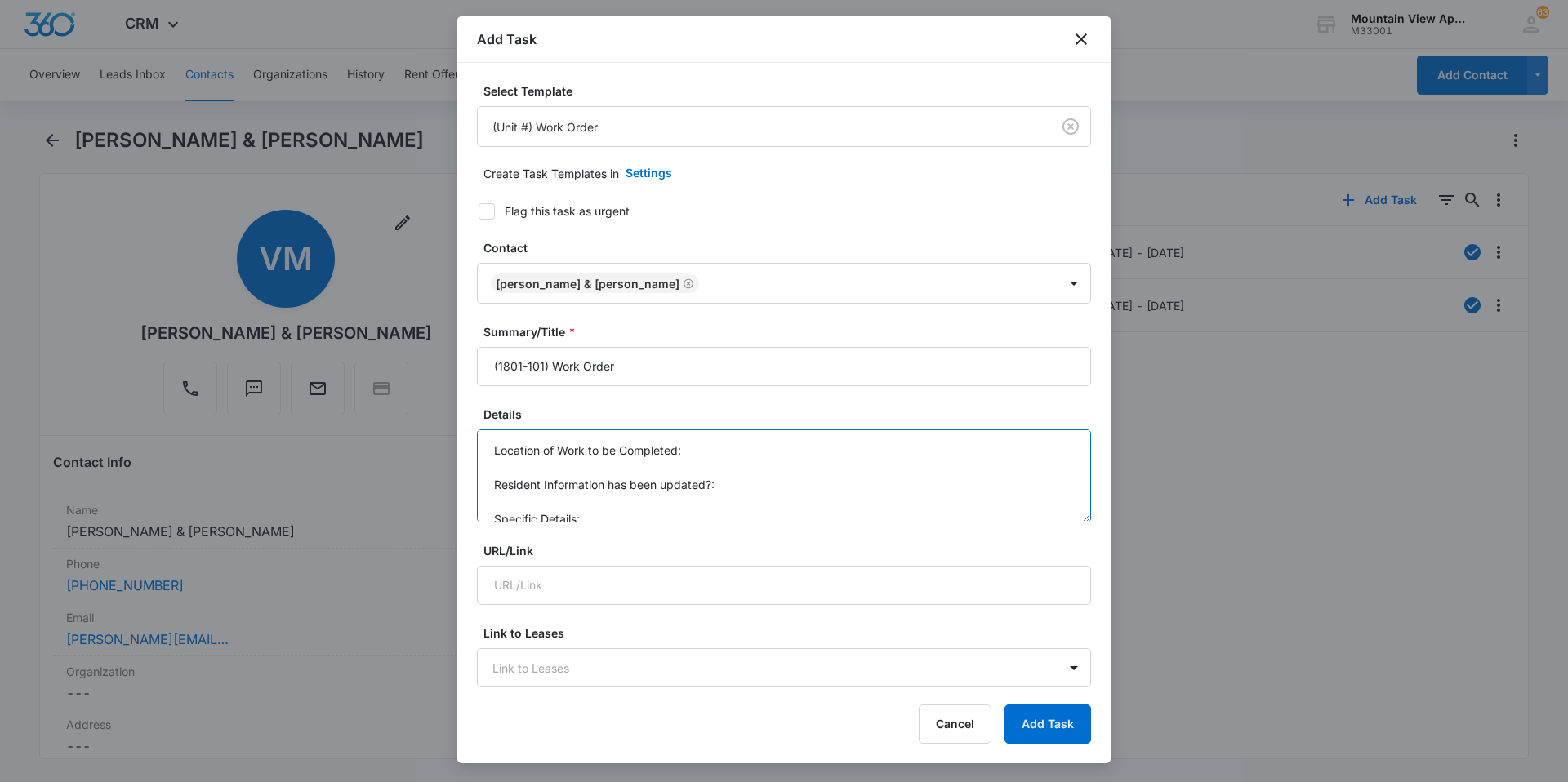
drag, startPoint x: 701, startPoint y: 449, endPoint x: 731, endPoint y: 451, distance: 30.1
click at [701, 449] on textarea "Location of Work to be Completed: Resident Information has been updated?: Speci…" at bounding box center [783, 477] width 614 height 94
click at [593, 508] on textarea "Location of Work to be Completed: 1801-101 Resident Information has been update…" at bounding box center [783, 477] width 614 height 94
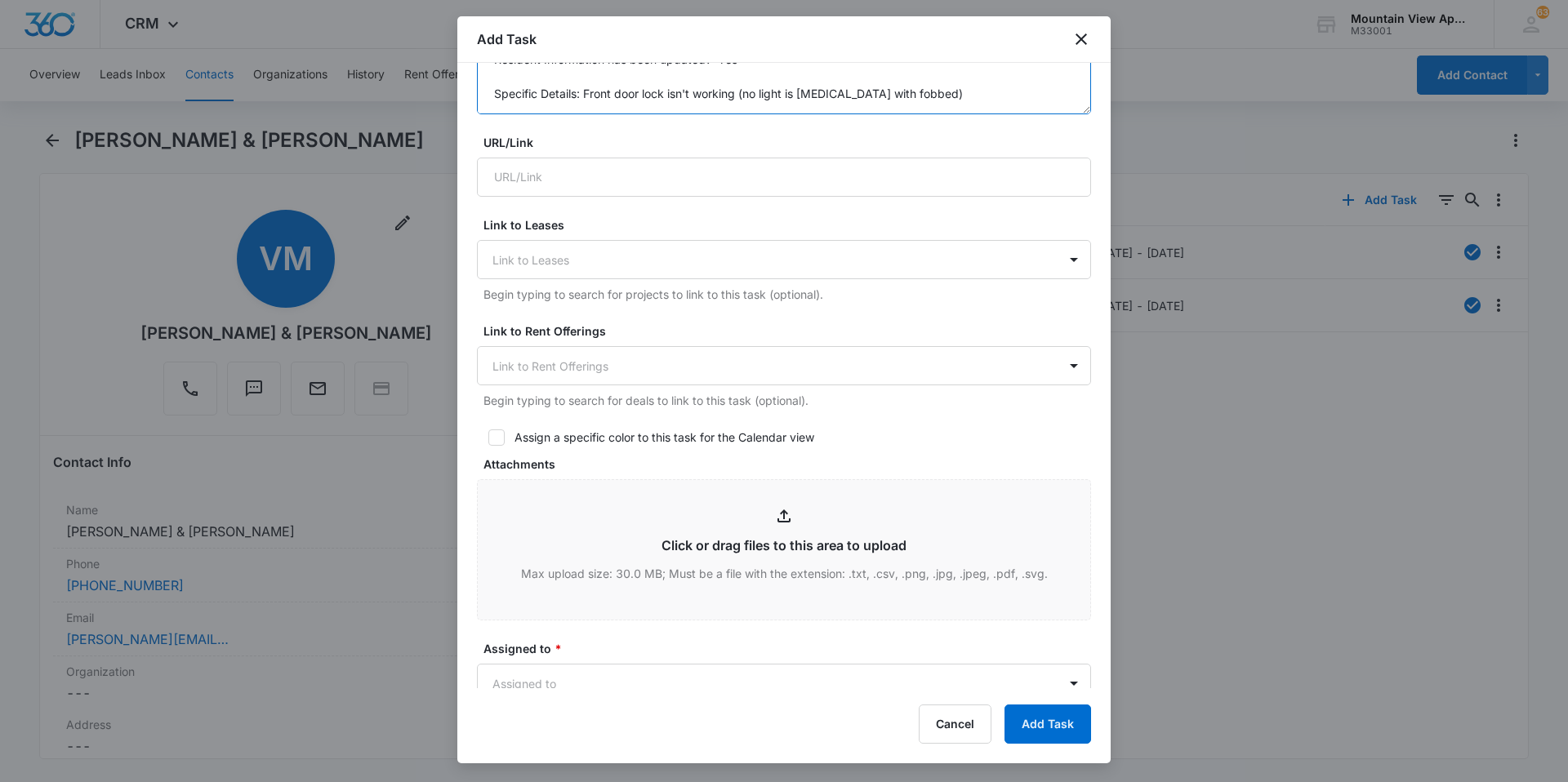
scroll to position [654, 0]
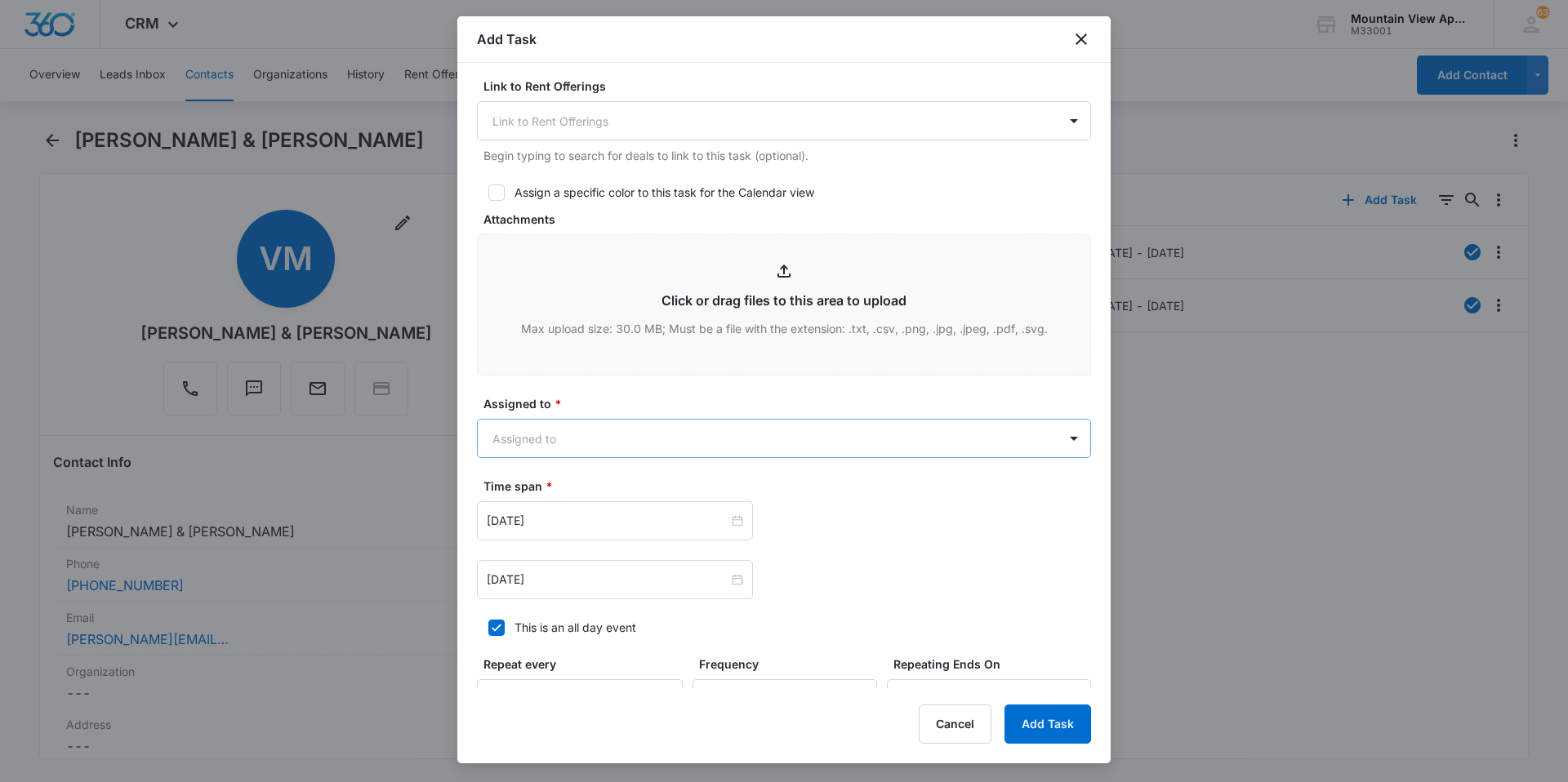
type textarea "Location of Work to be Completed: 1801-101 Resident Information has been update…"
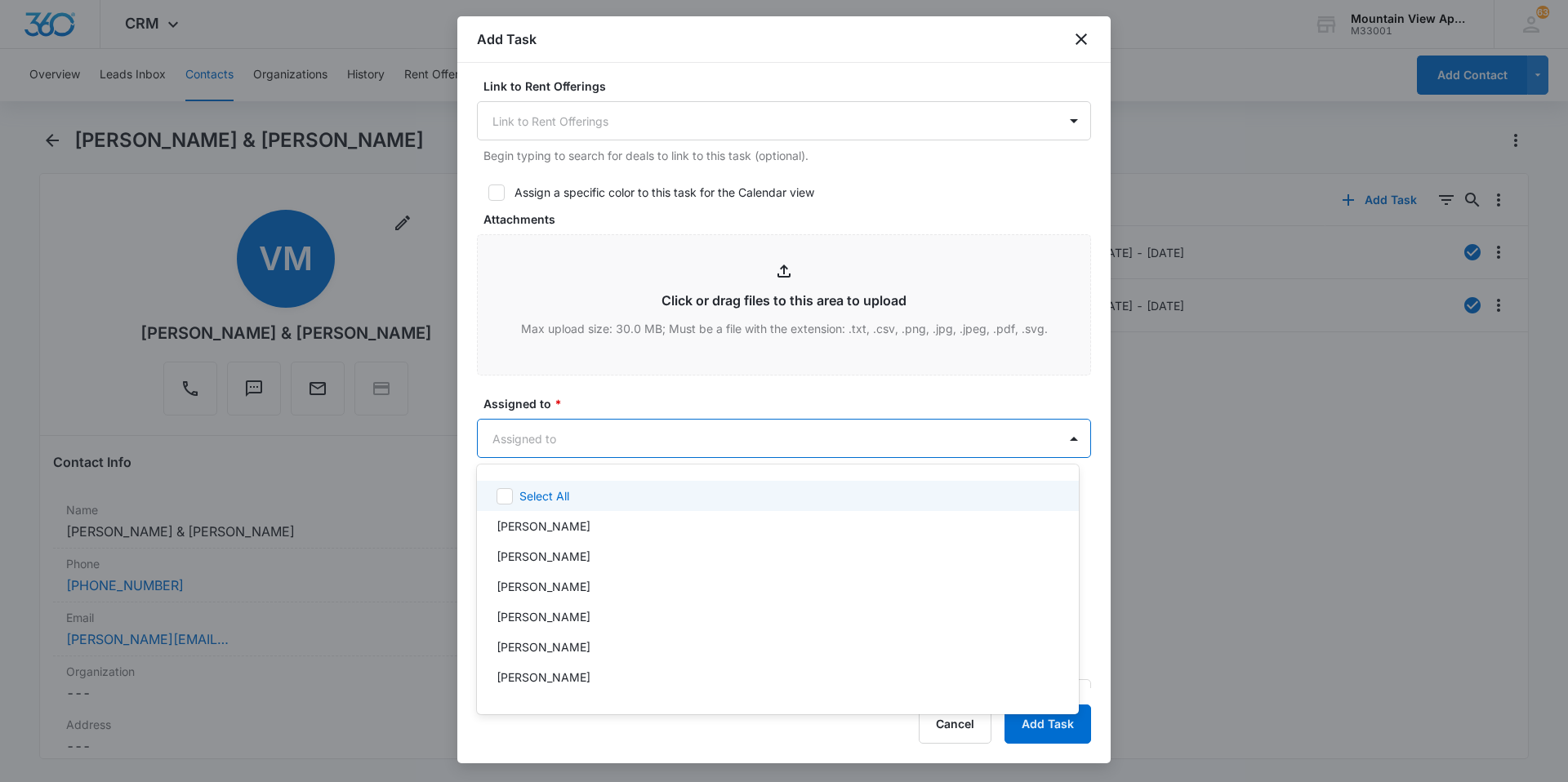
click at [769, 443] on body "CRM Apps Reputation Websites Forms CRM Email Social Content Ads Intelligence Fi…" at bounding box center [784, 391] width 1568 height 782
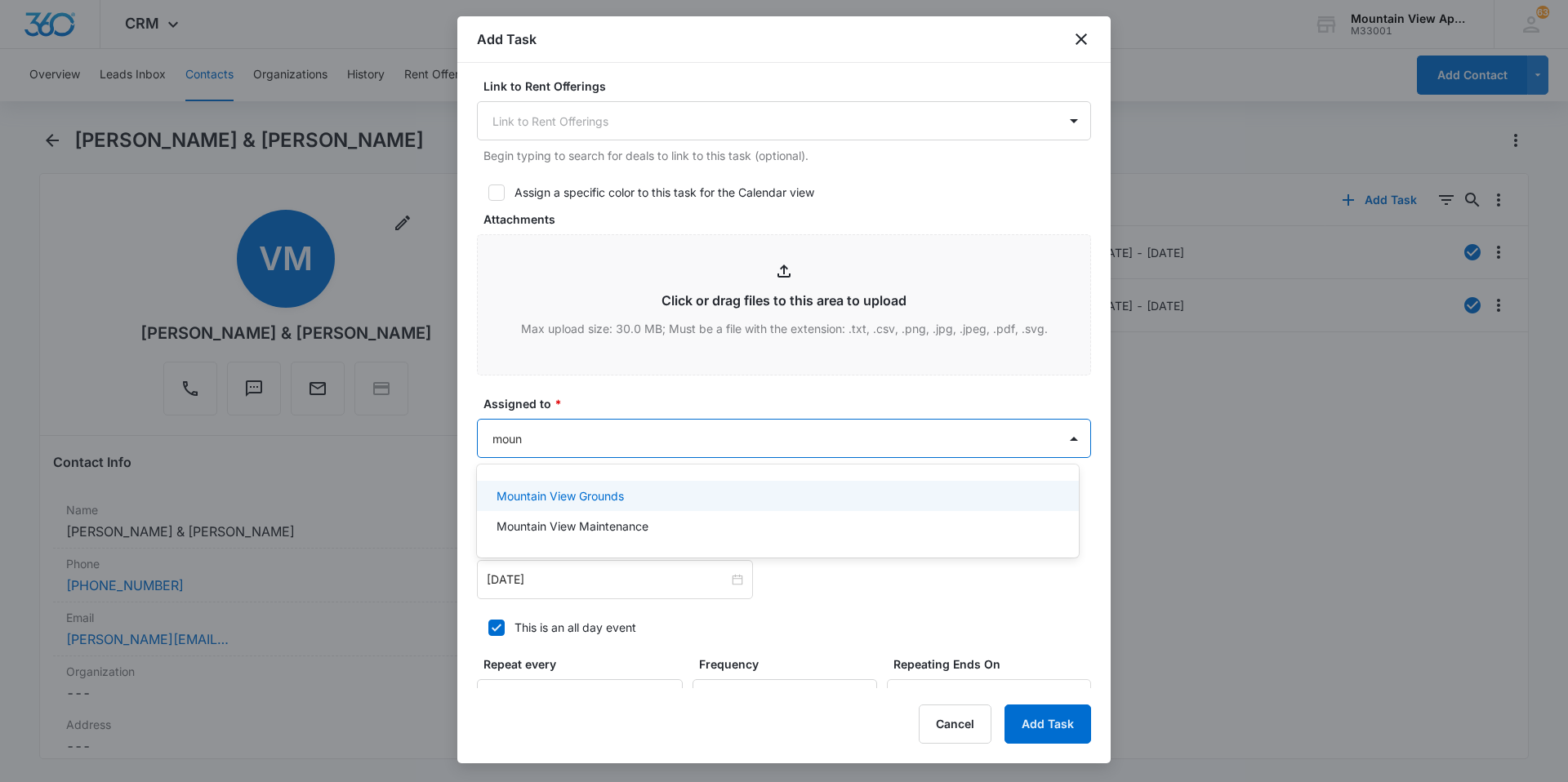
type input "mount"
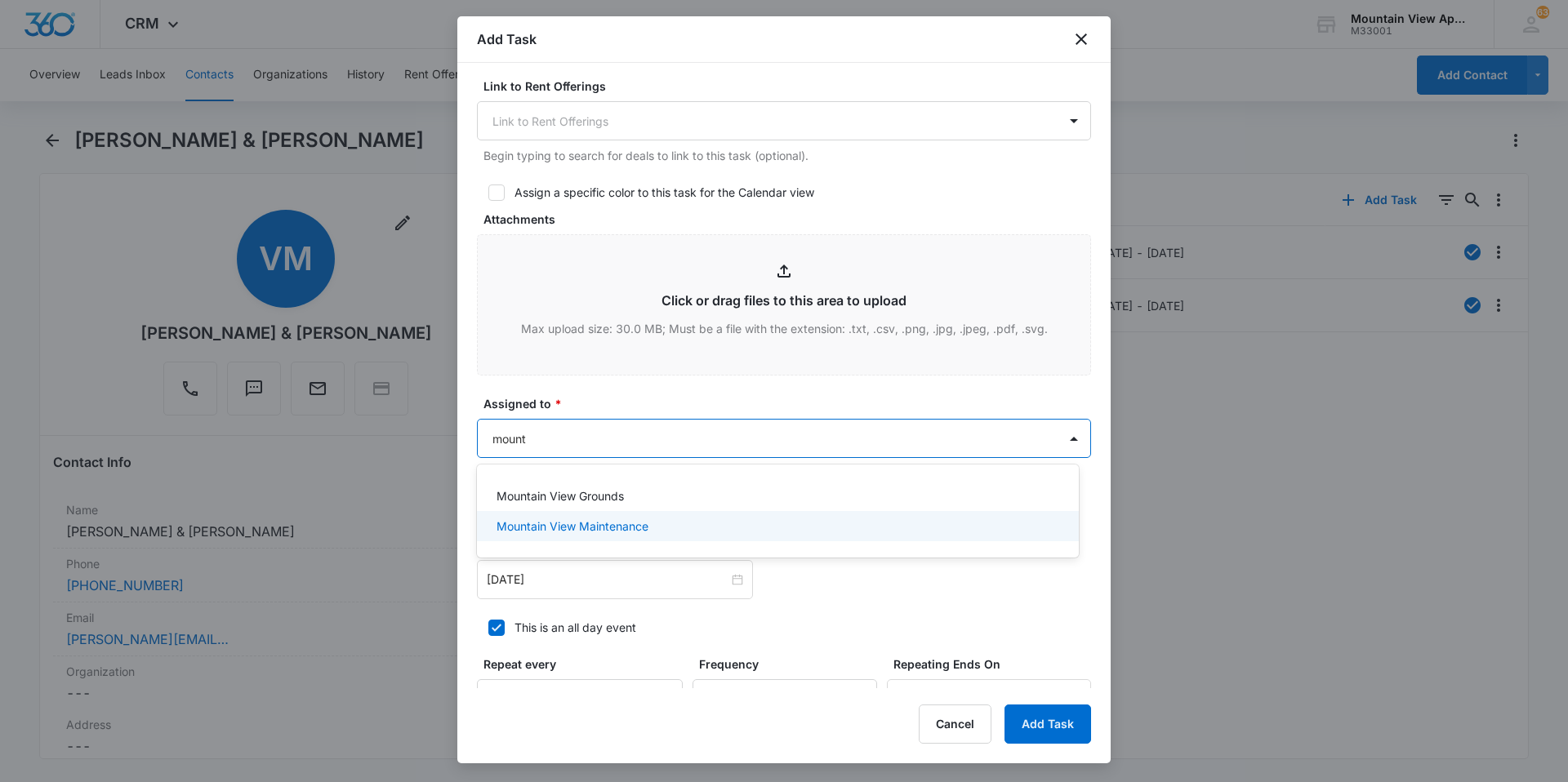
click at [739, 520] on div "Mountain View Maintenance" at bounding box center [776, 525] width 559 height 17
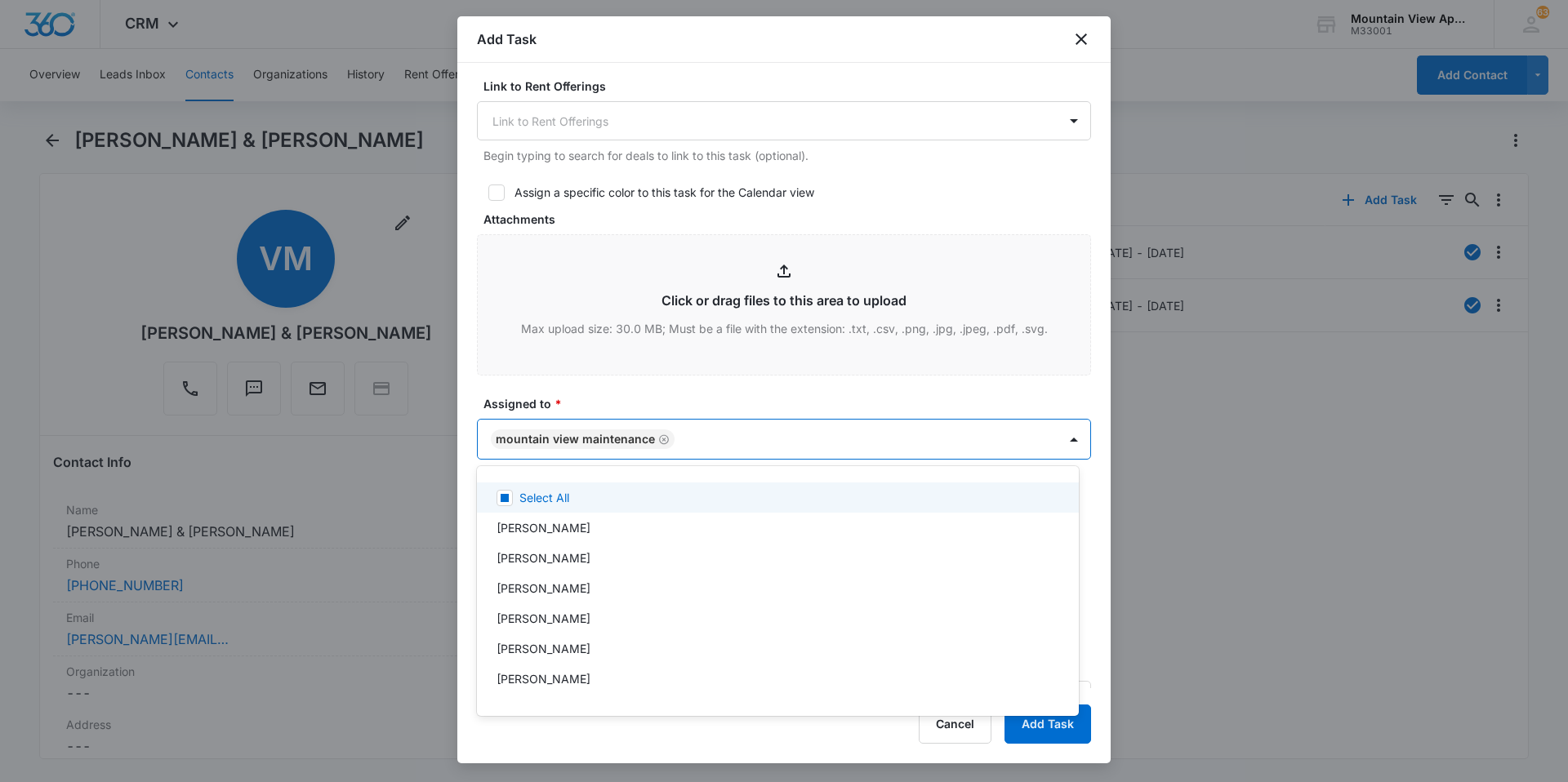
click at [646, 403] on div at bounding box center [784, 391] width 1568 height 782
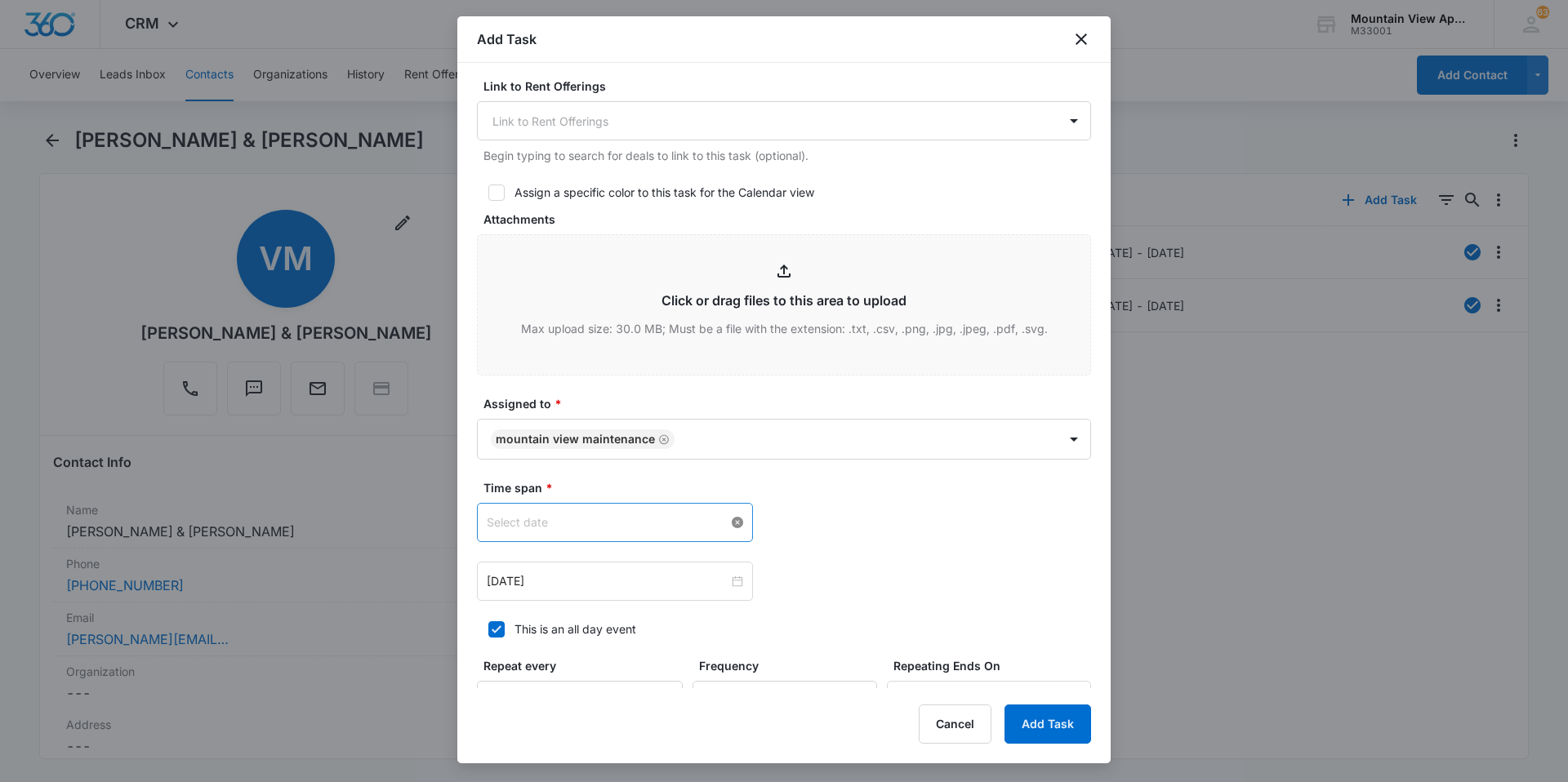
click at [733, 525] on div at bounding box center [615, 522] width 257 height 18
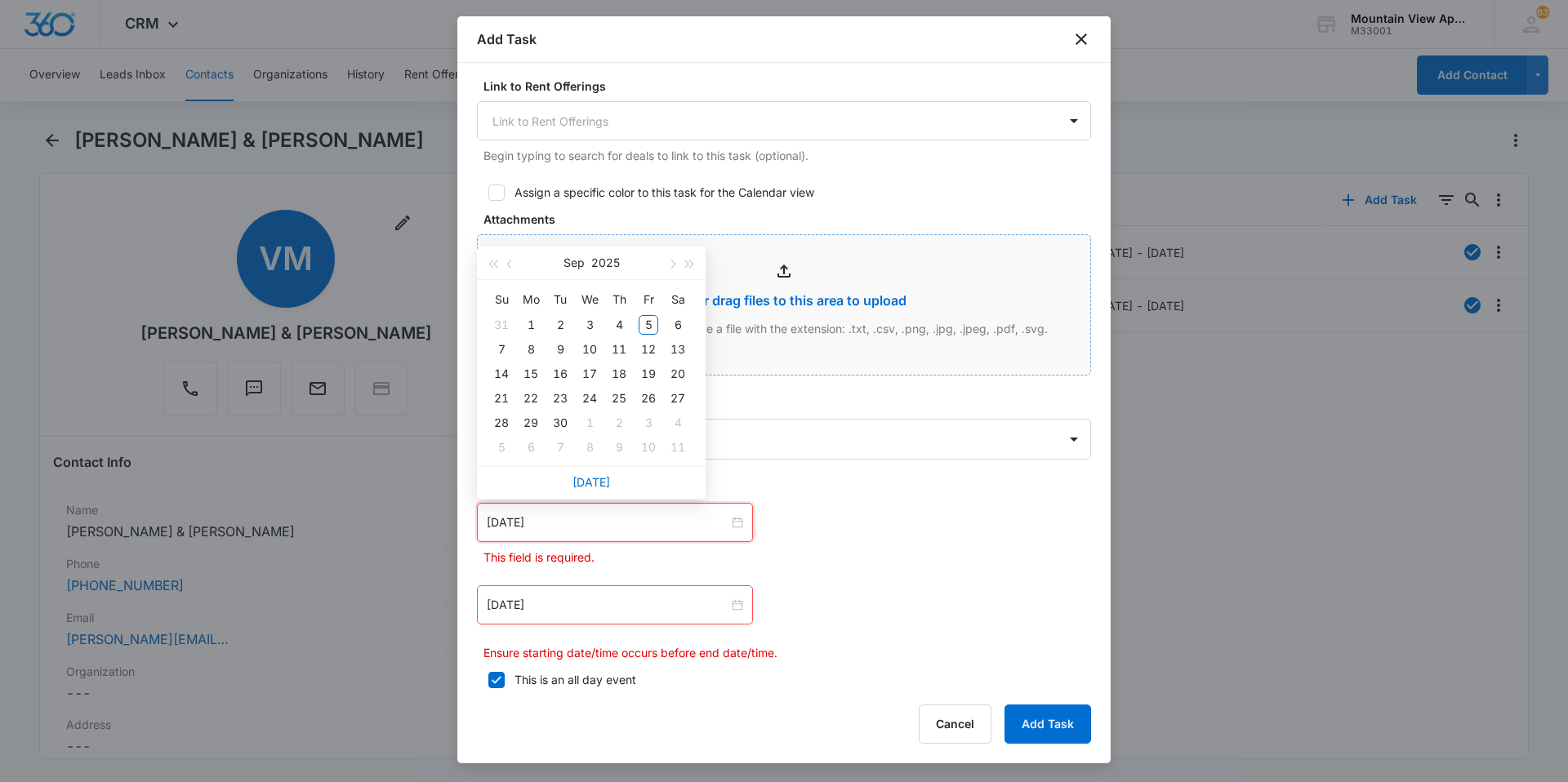
type input "[DATE]"
click at [645, 323] on div "5" at bounding box center [649, 325] width 20 height 20
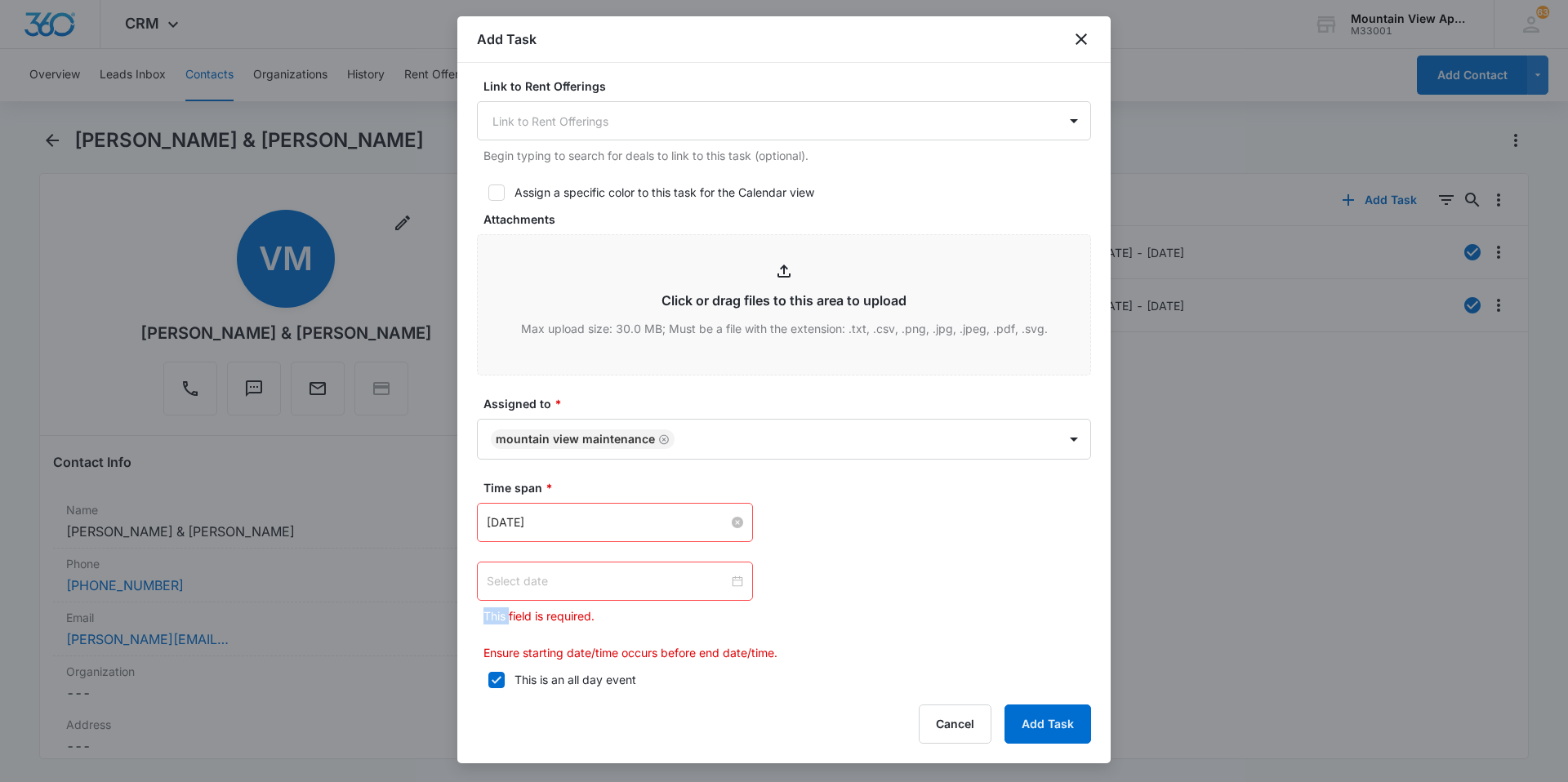
click at [737, 583] on div at bounding box center [615, 581] width 257 height 18
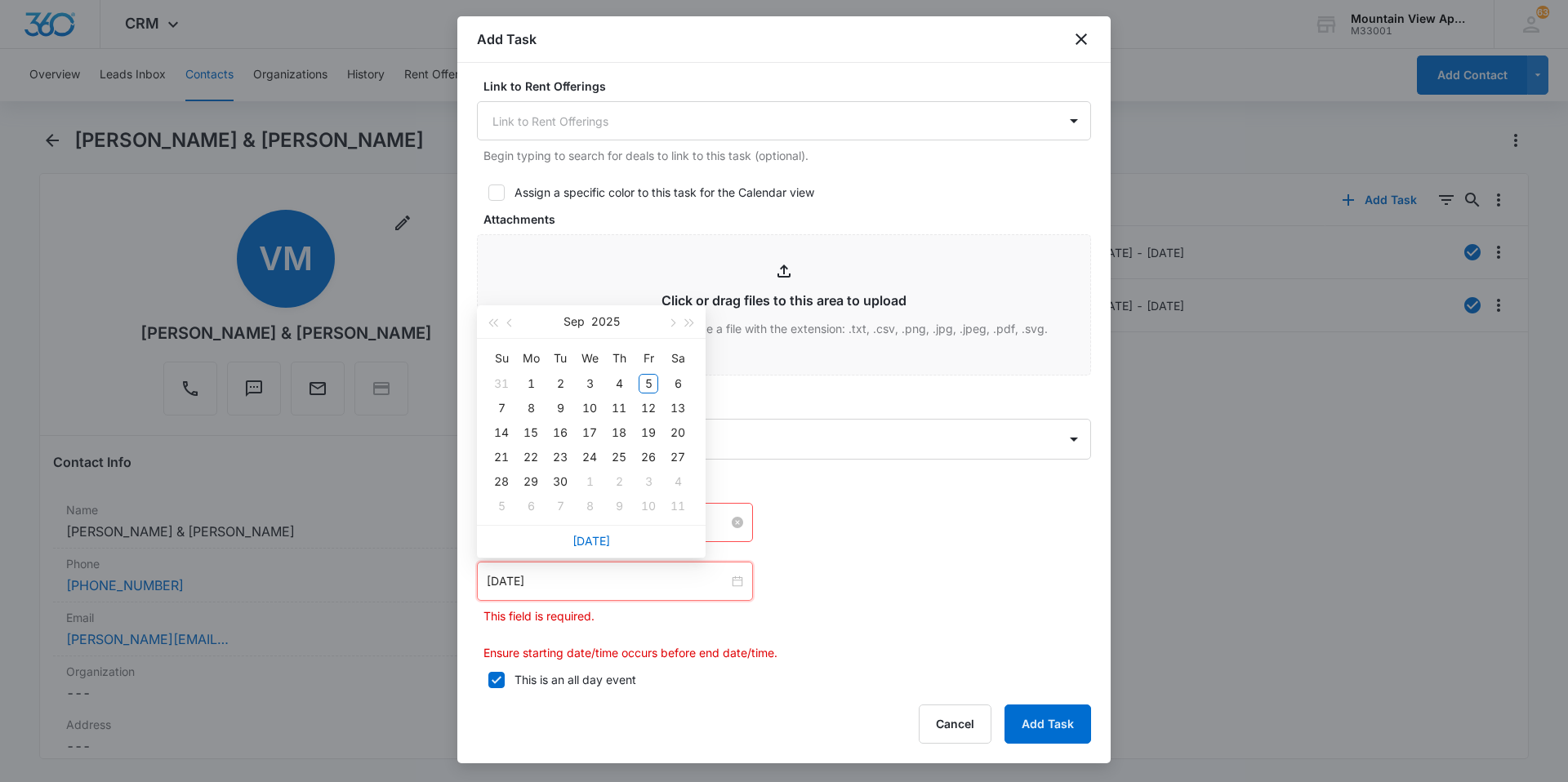
type input "[DATE]"
click at [517, 412] on td "8" at bounding box center [531, 408] width 30 height 25
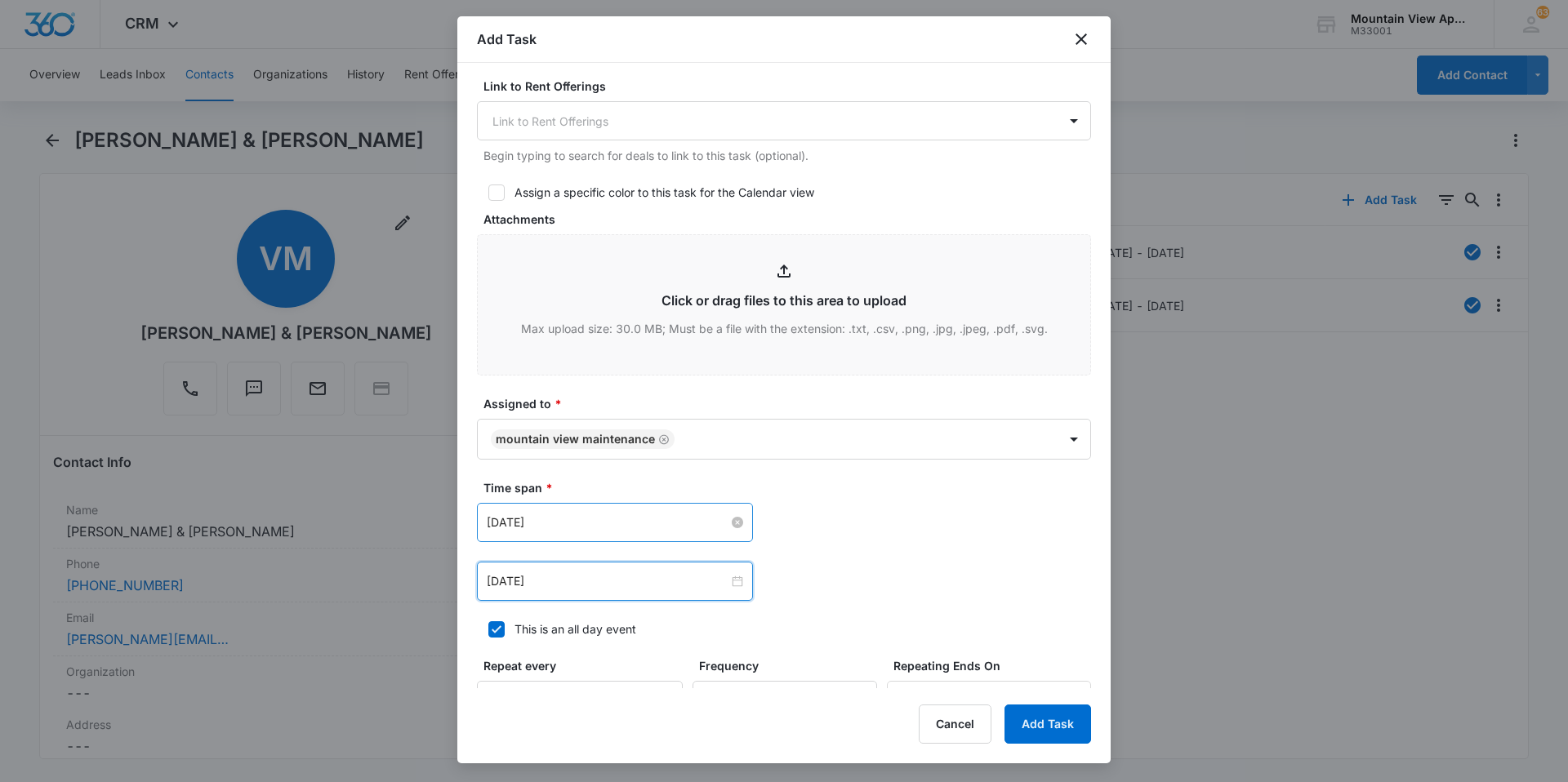
click at [866, 535] on div "[DATE] [DATE] Su Mo Tu We Th Fr Sa 31 1 2 3 4 5 6 7 8 9 10 11 12 13 14 15 16 17…" at bounding box center [783, 522] width 614 height 39
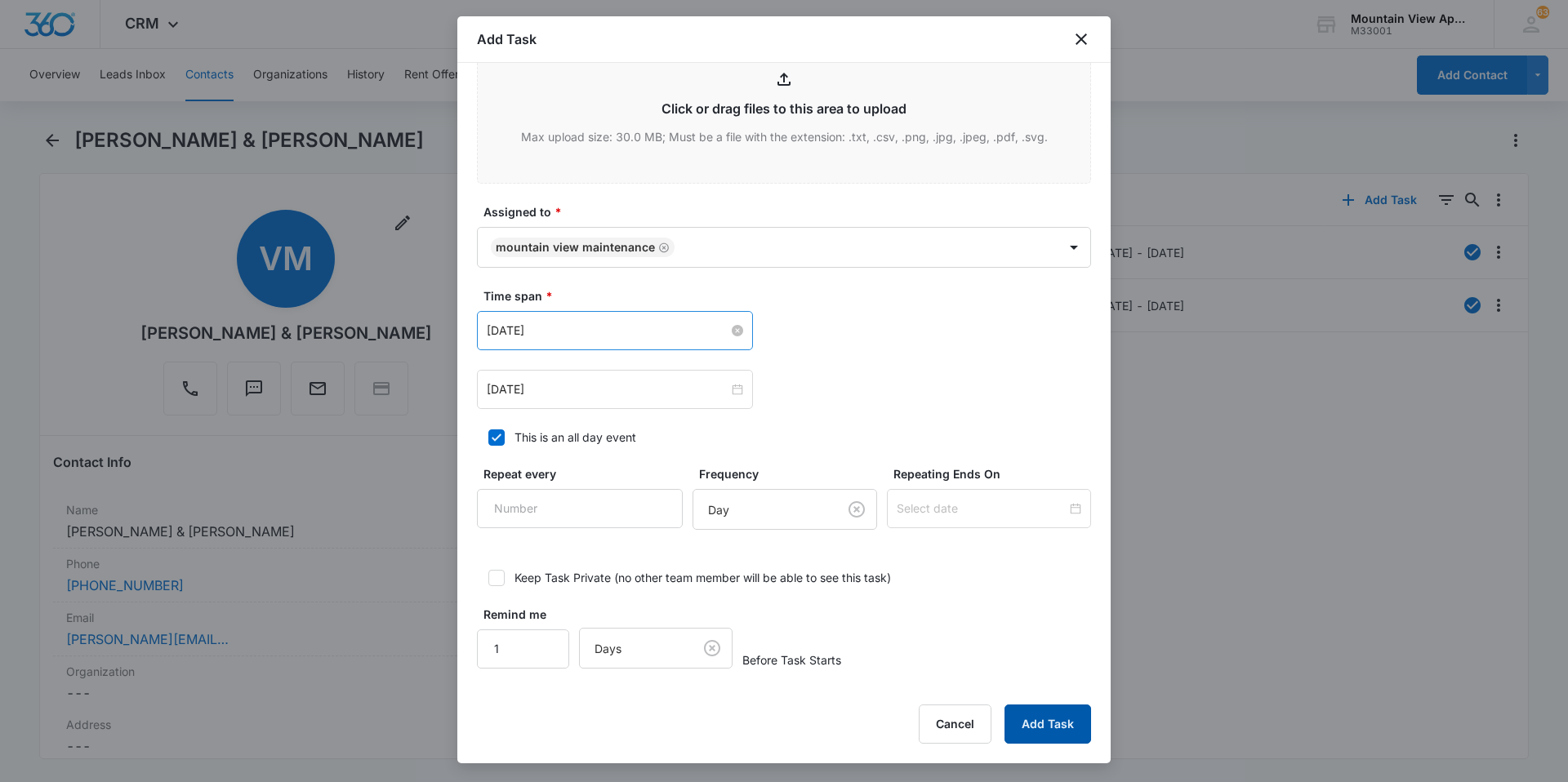
click at [1051, 724] on button "Add Task" at bounding box center [1048, 723] width 87 height 39
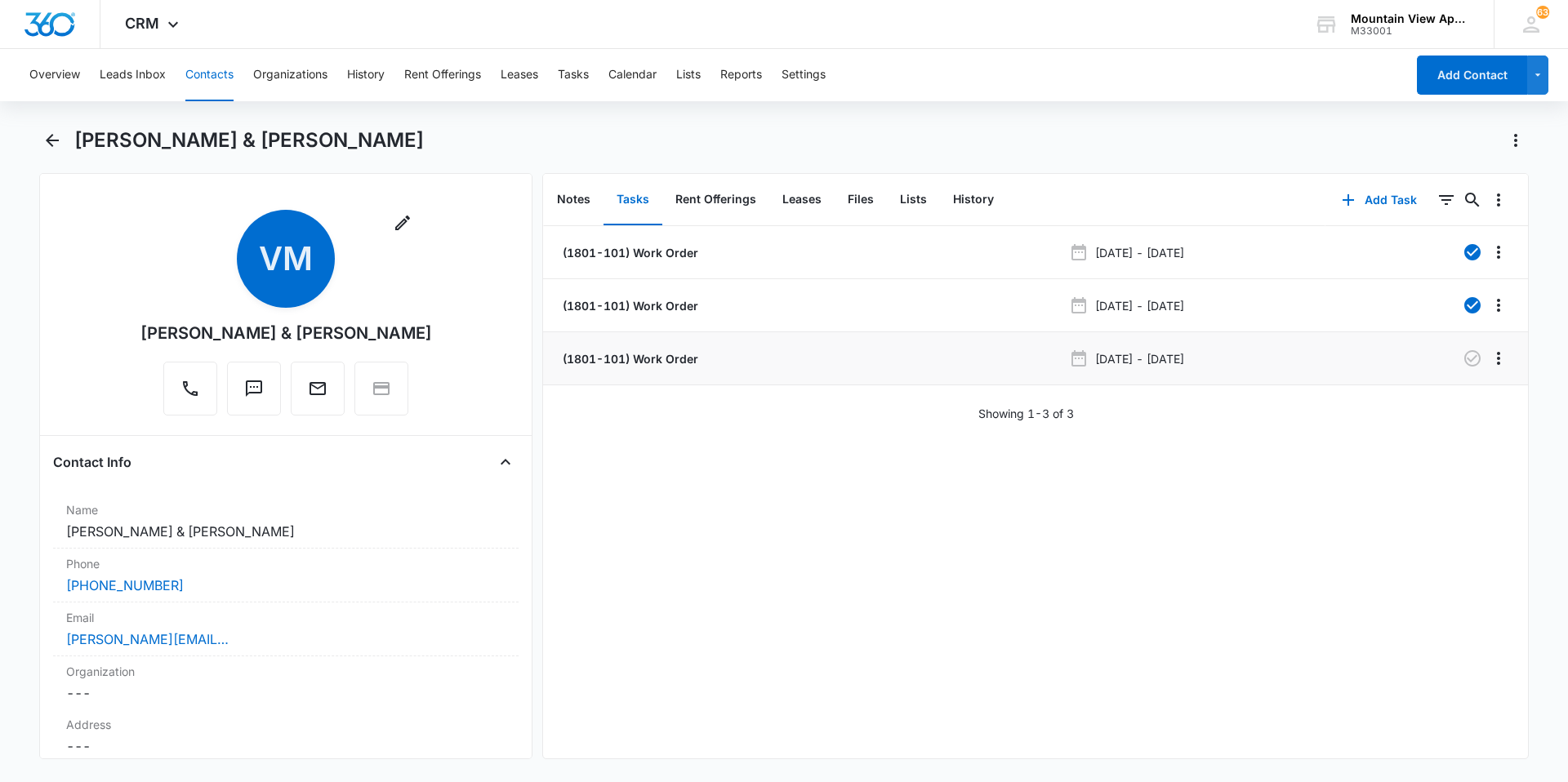
click at [665, 360] on p "(1801-101) Work Order" at bounding box center [629, 358] width 139 height 17
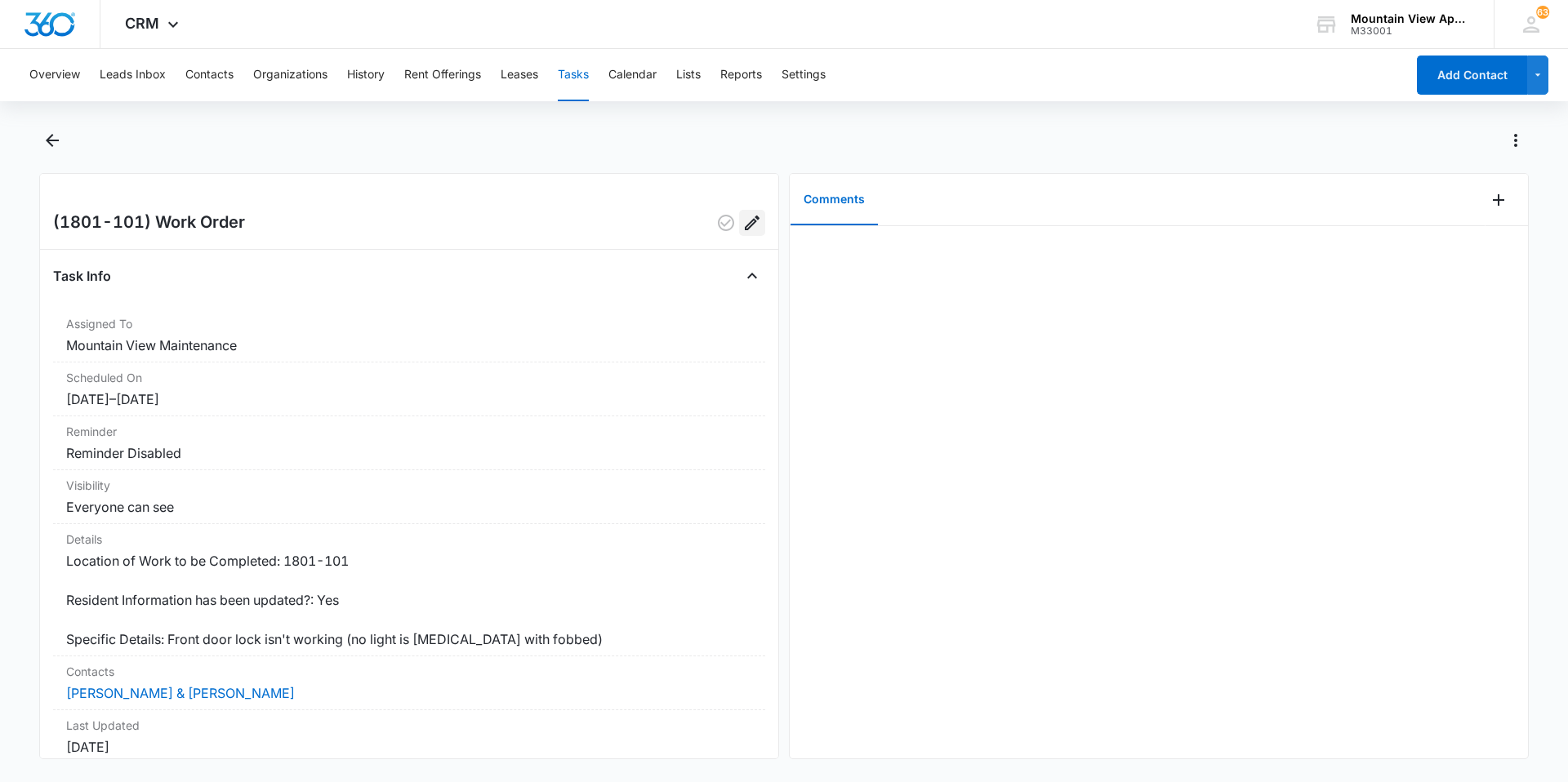
click at [744, 221] on icon "Edit" at bounding box center [752, 223] width 20 height 20
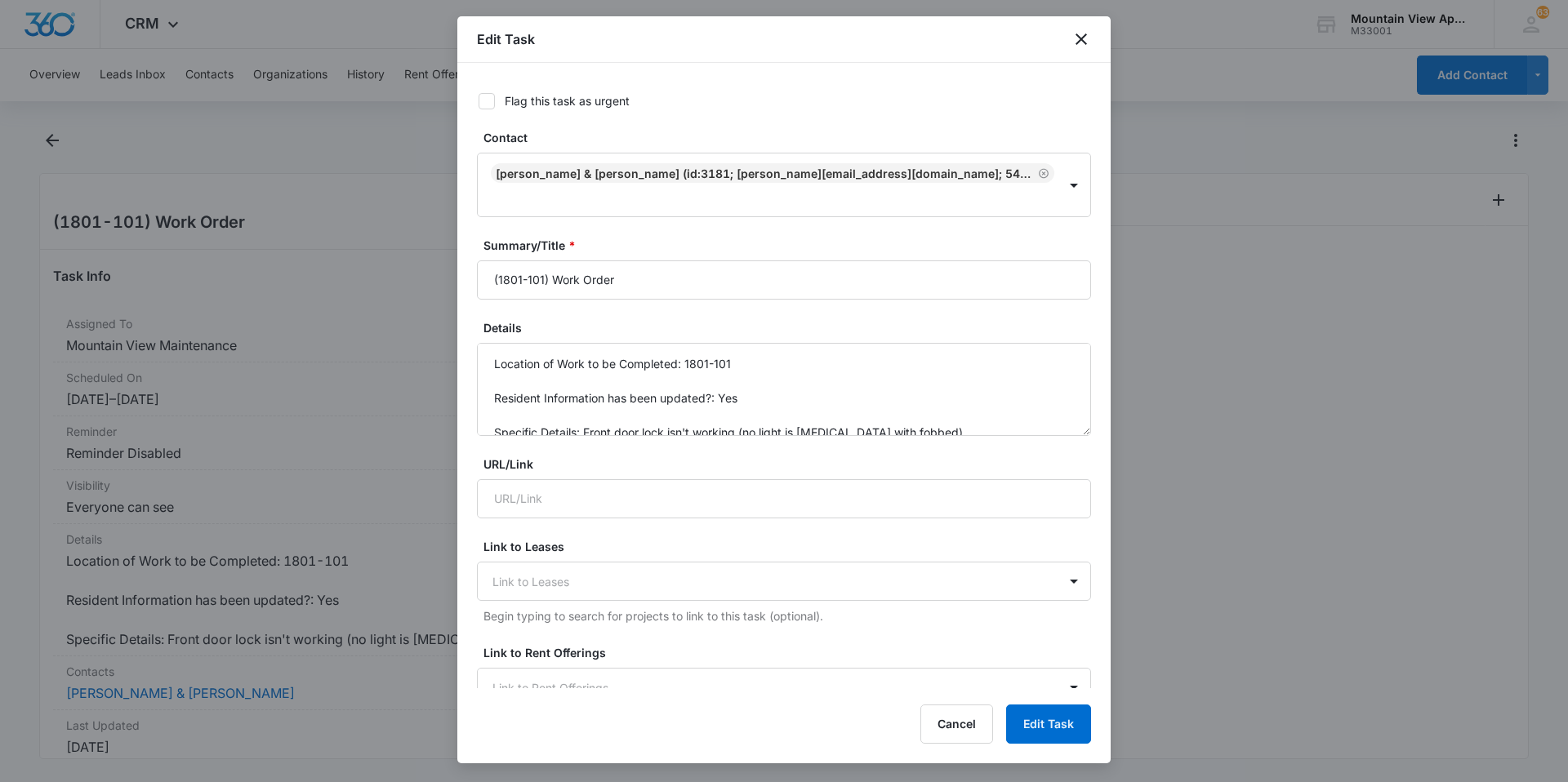
click at [490, 103] on icon at bounding box center [487, 100] width 15 height 15
click at [479, 103] on input "Flag this task as urgent" at bounding box center [472, 100] width 11 height 11
checkbox input "true"
click at [1066, 724] on button "Edit Task" at bounding box center [1048, 723] width 85 height 39
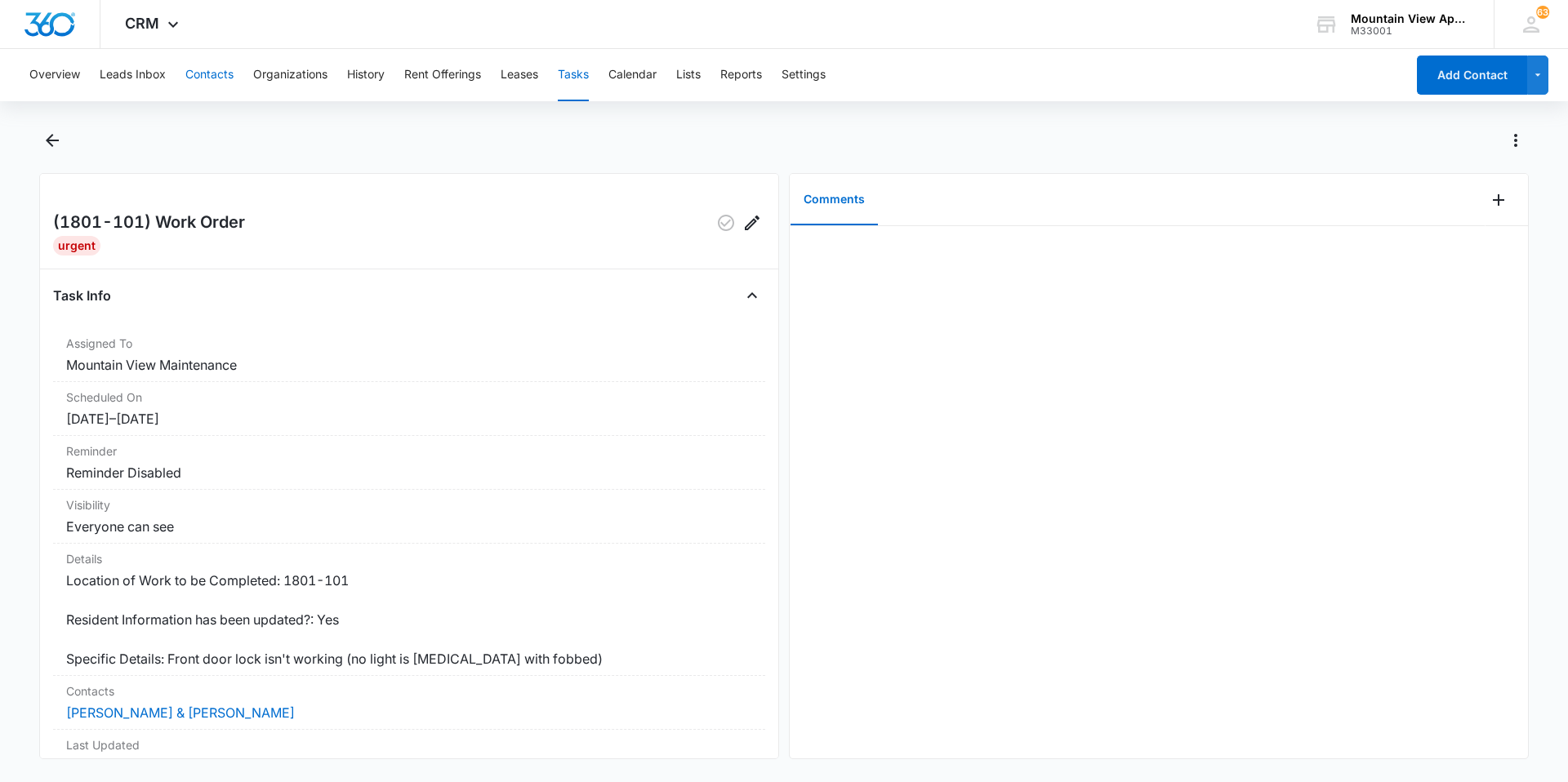
click at [221, 75] on button "Contacts" at bounding box center [209, 75] width 48 height 53
